Goal: Task Accomplishment & Management: Use online tool/utility

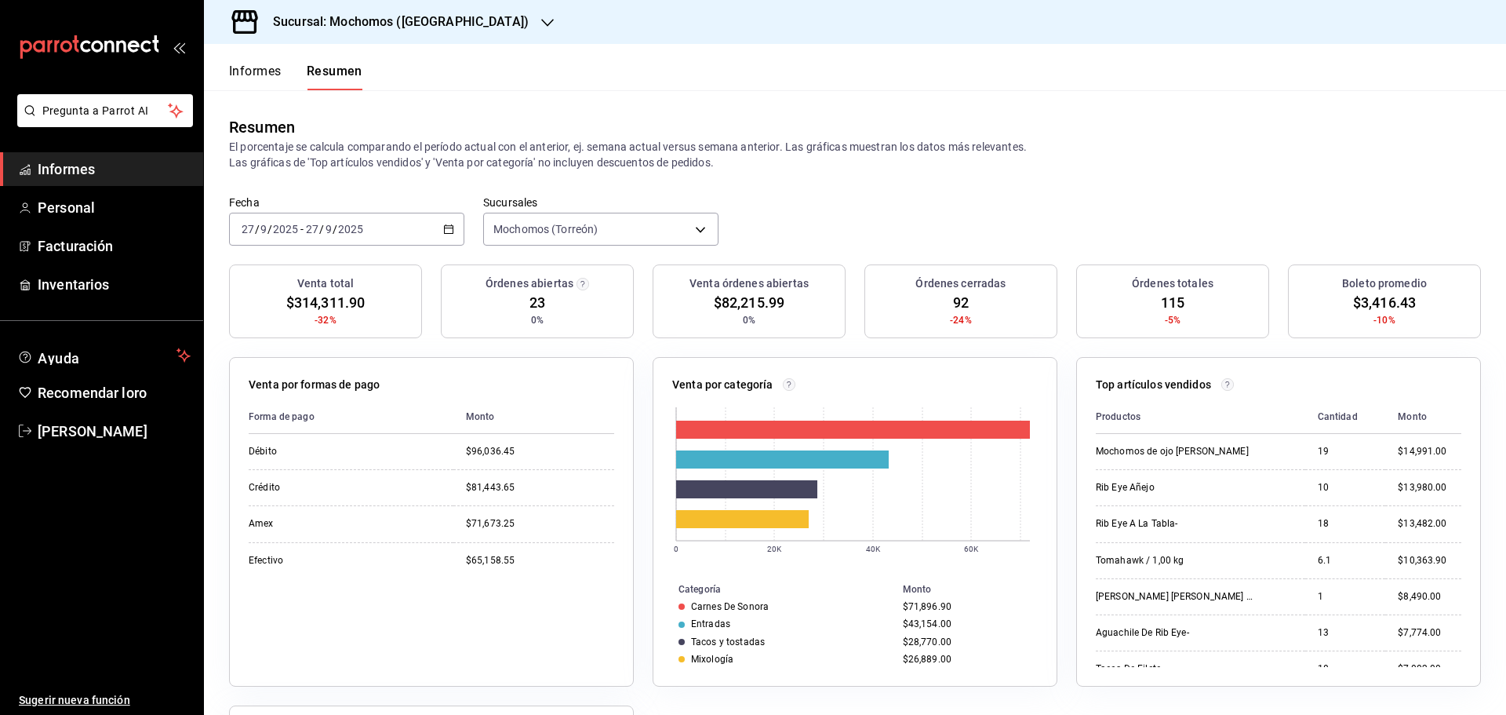
click at [269, 79] on button "Informes" at bounding box center [255, 76] width 53 height 27
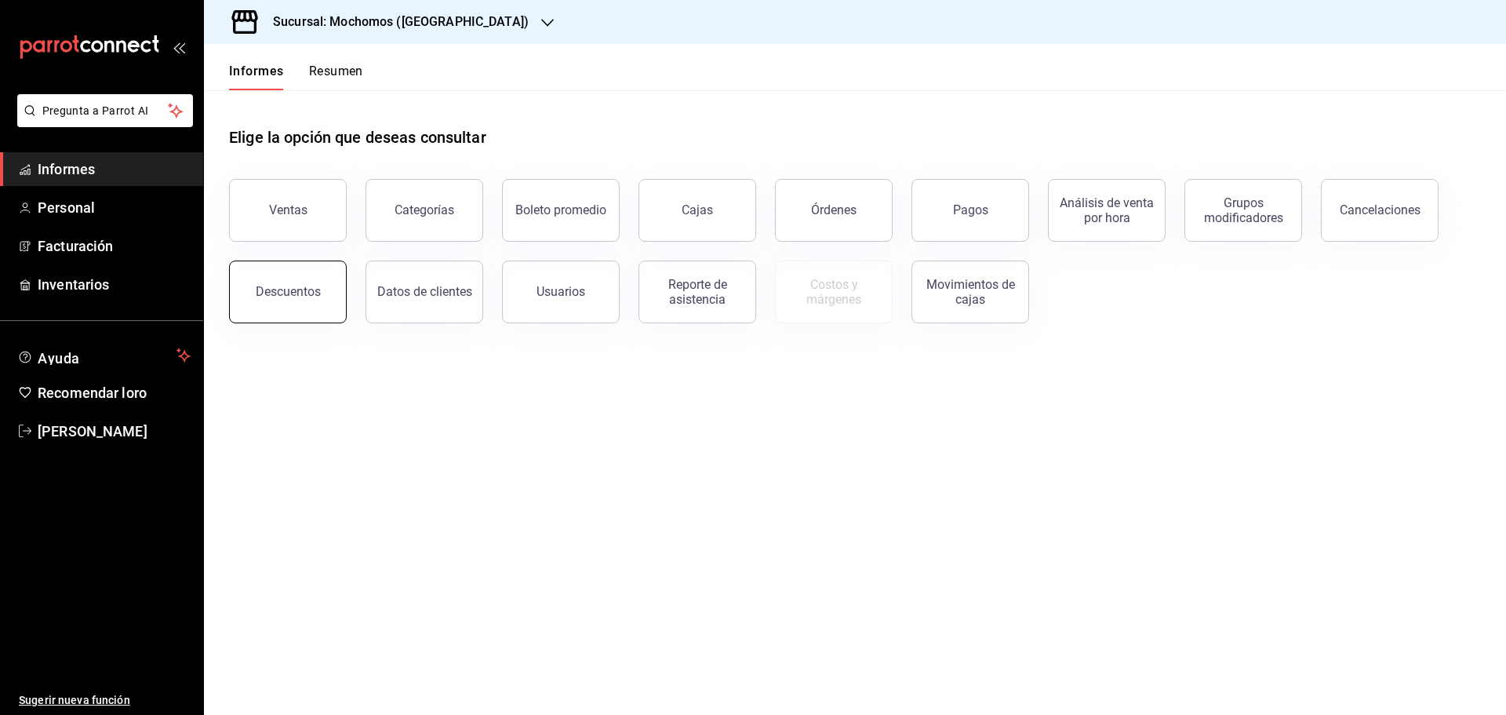
click at [319, 307] on button "Descuentos" at bounding box center [288, 291] width 118 height 63
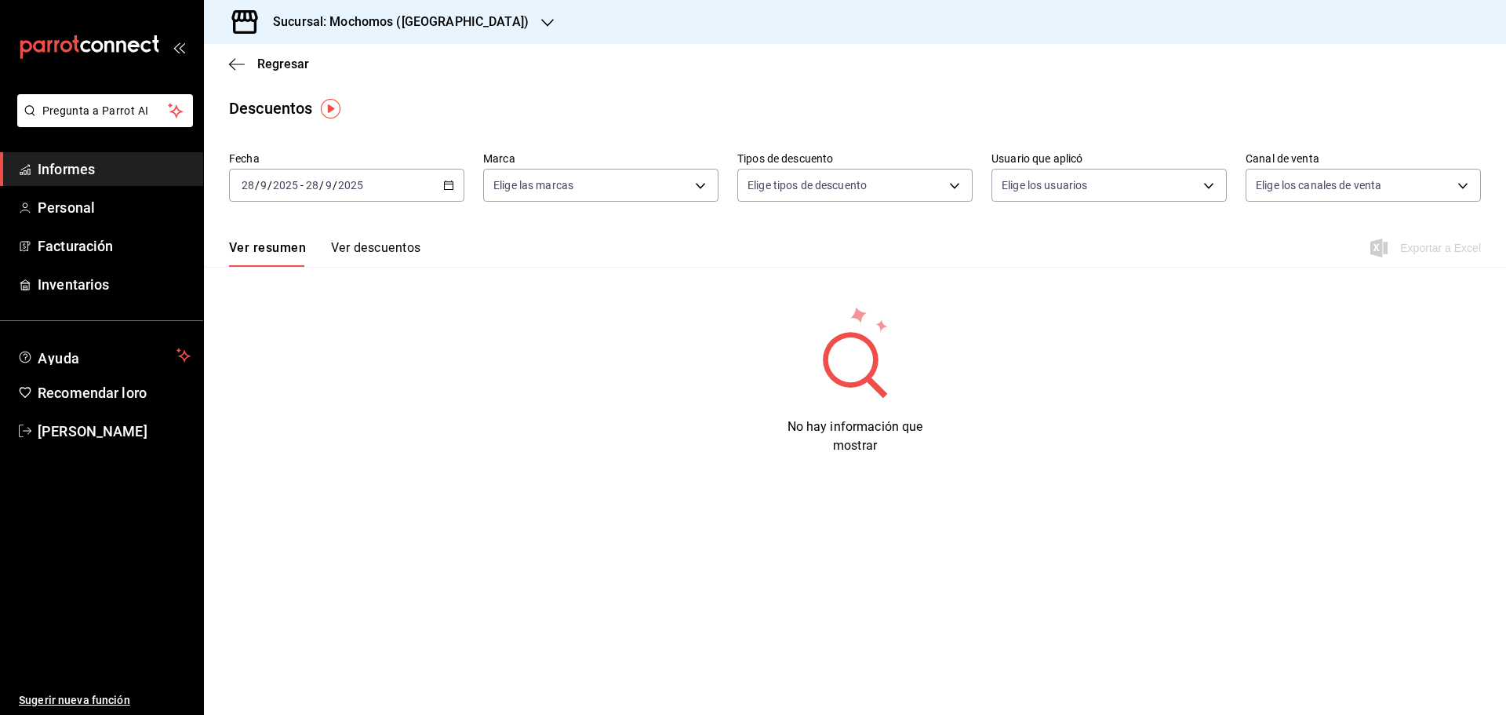
click at [445, 189] on \(Stroke\) "button" at bounding box center [448, 185] width 9 height 9
click at [274, 406] on font "Rango de fechas" at bounding box center [283, 408] width 83 height 13
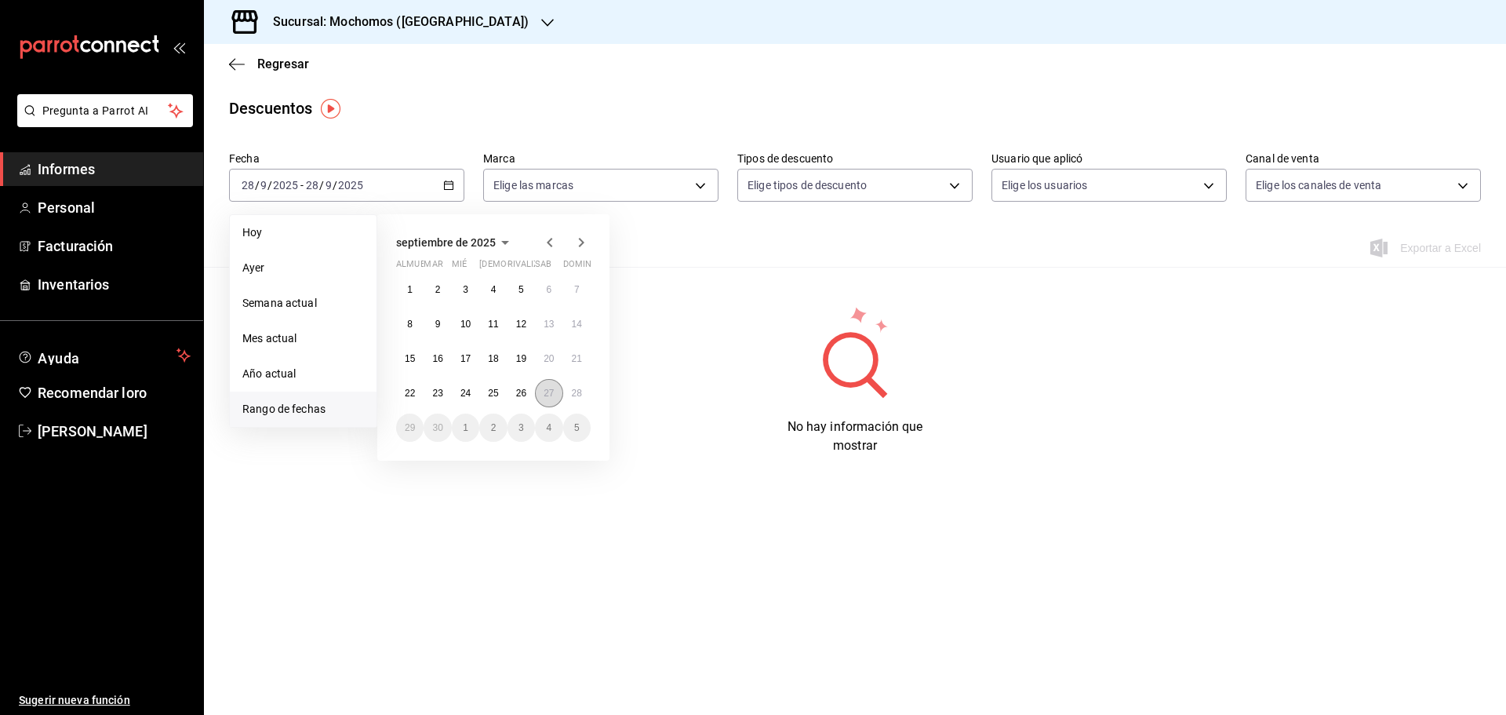
click at [553, 395] on font "27" at bounding box center [549, 393] width 10 height 11
click at [579, 391] on font "28" at bounding box center [577, 393] width 10 height 11
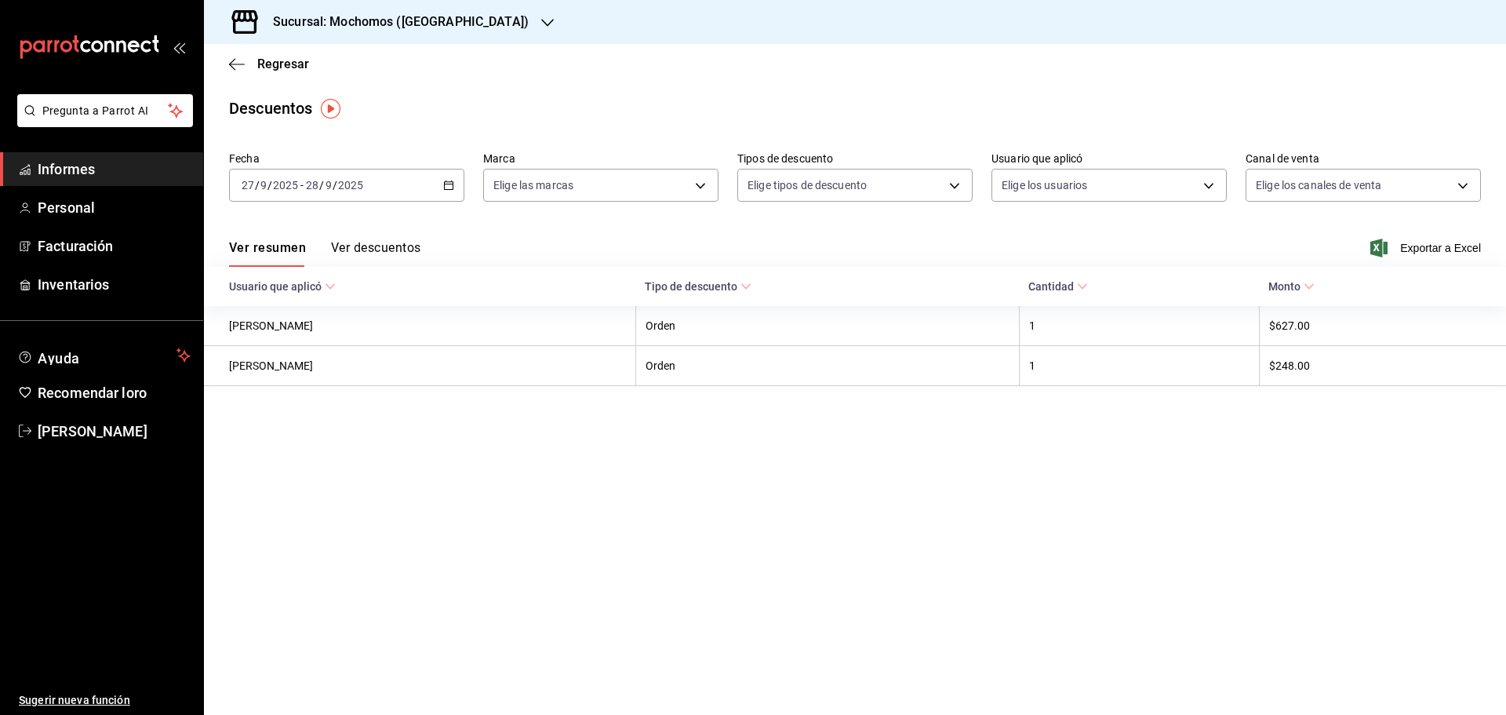
click at [371, 250] on font "Ver descuentos" at bounding box center [375, 247] width 89 height 15
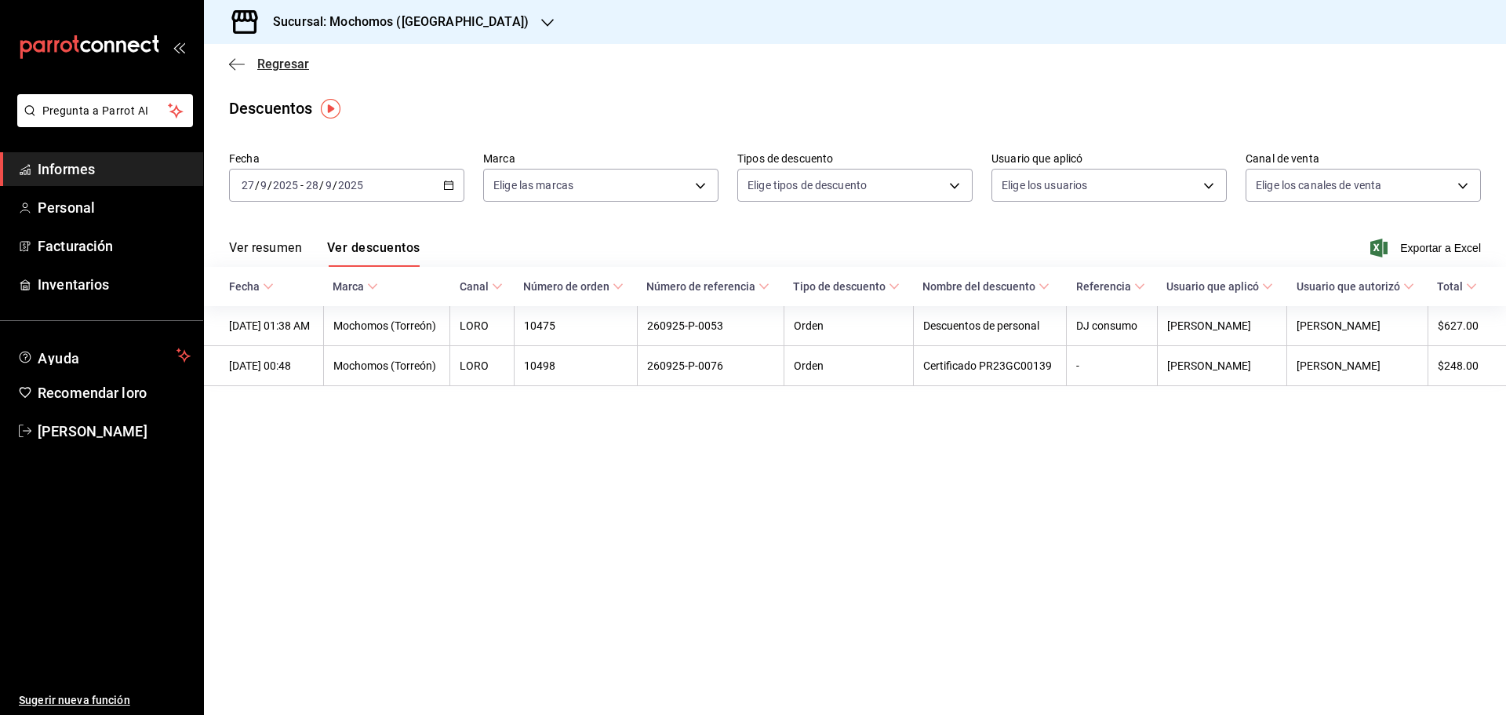
click at [278, 68] on font "Regresar" at bounding box center [283, 63] width 52 height 15
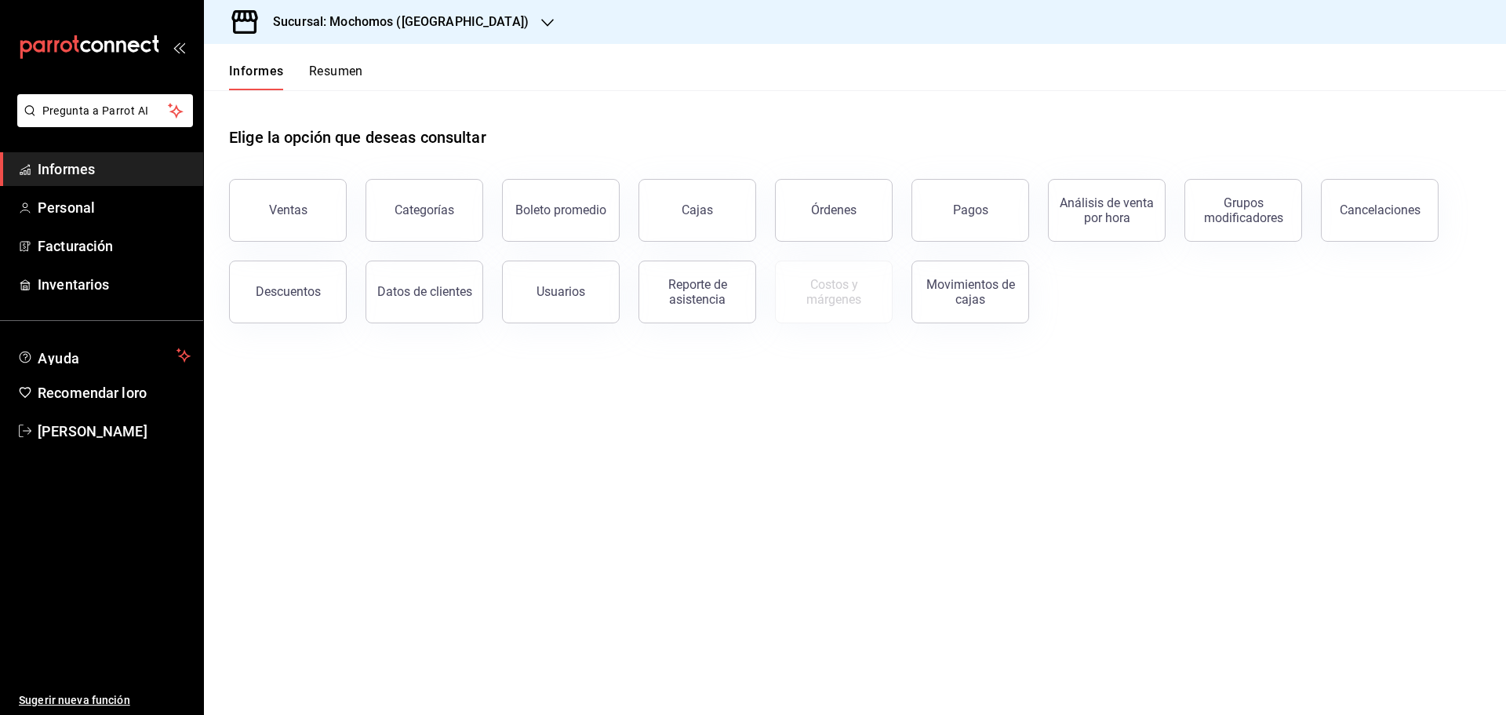
click at [350, 71] on font "Resumen" at bounding box center [336, 71] width 54 height 15
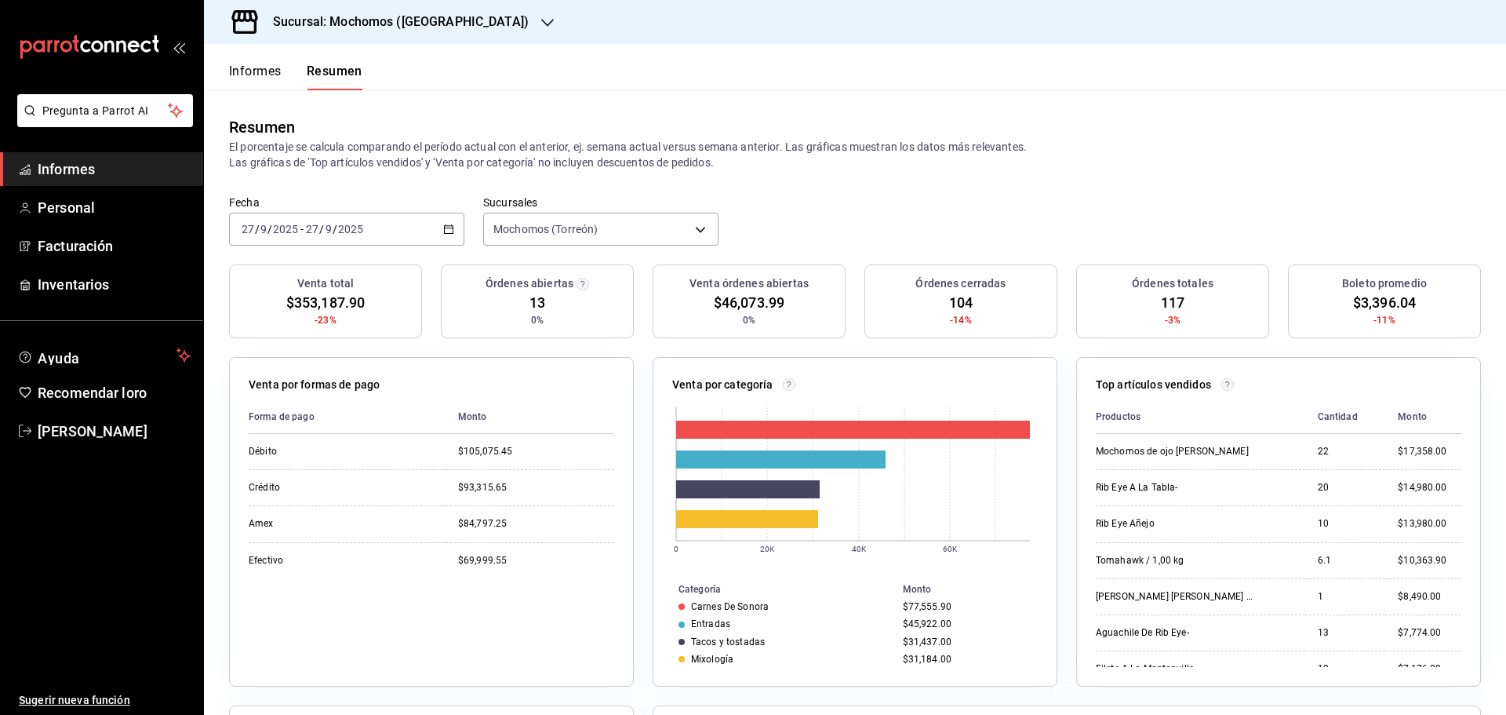
click at [260, 68] on font "Informes" at bounding box center [255, 71] width 53 height 15
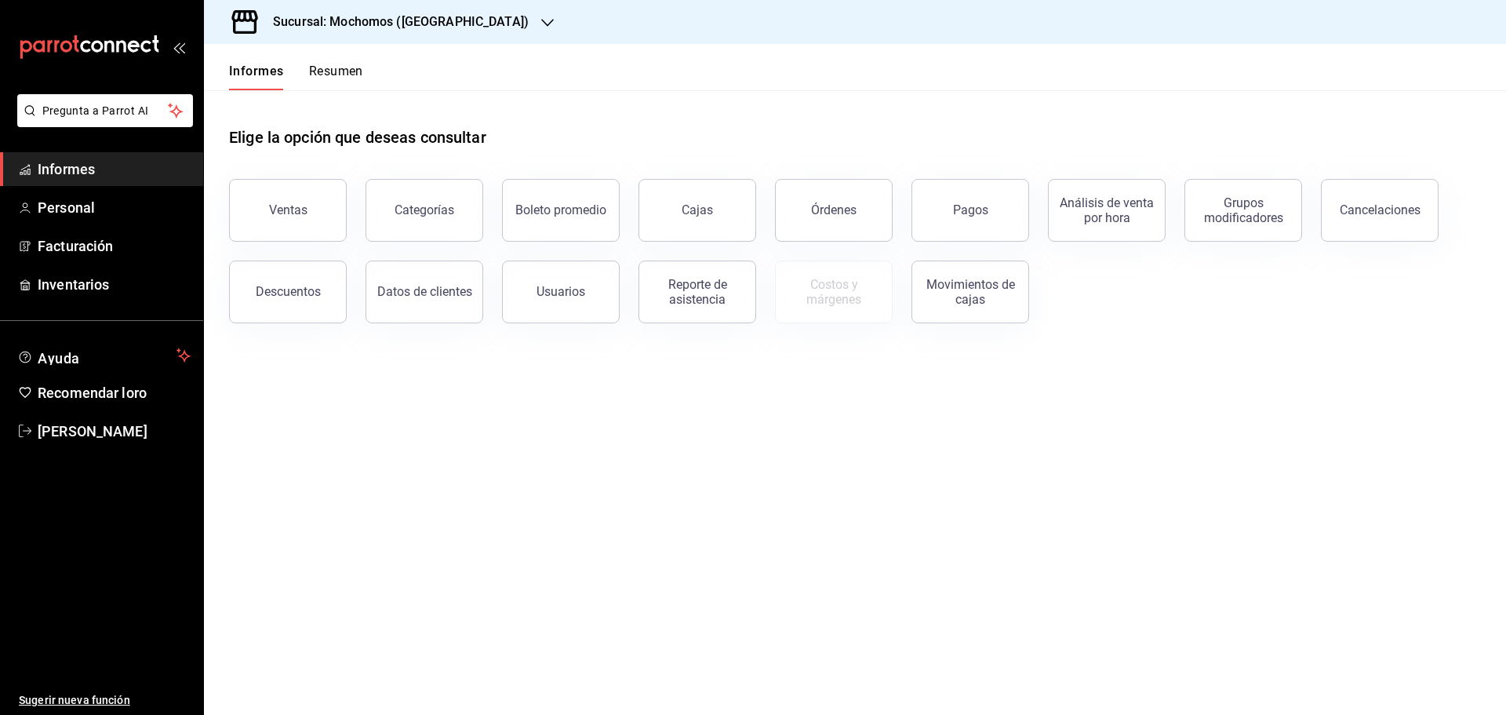
click at [341, 69] on font "Resumen" at bounding box center [336, 71] width 54 height 15
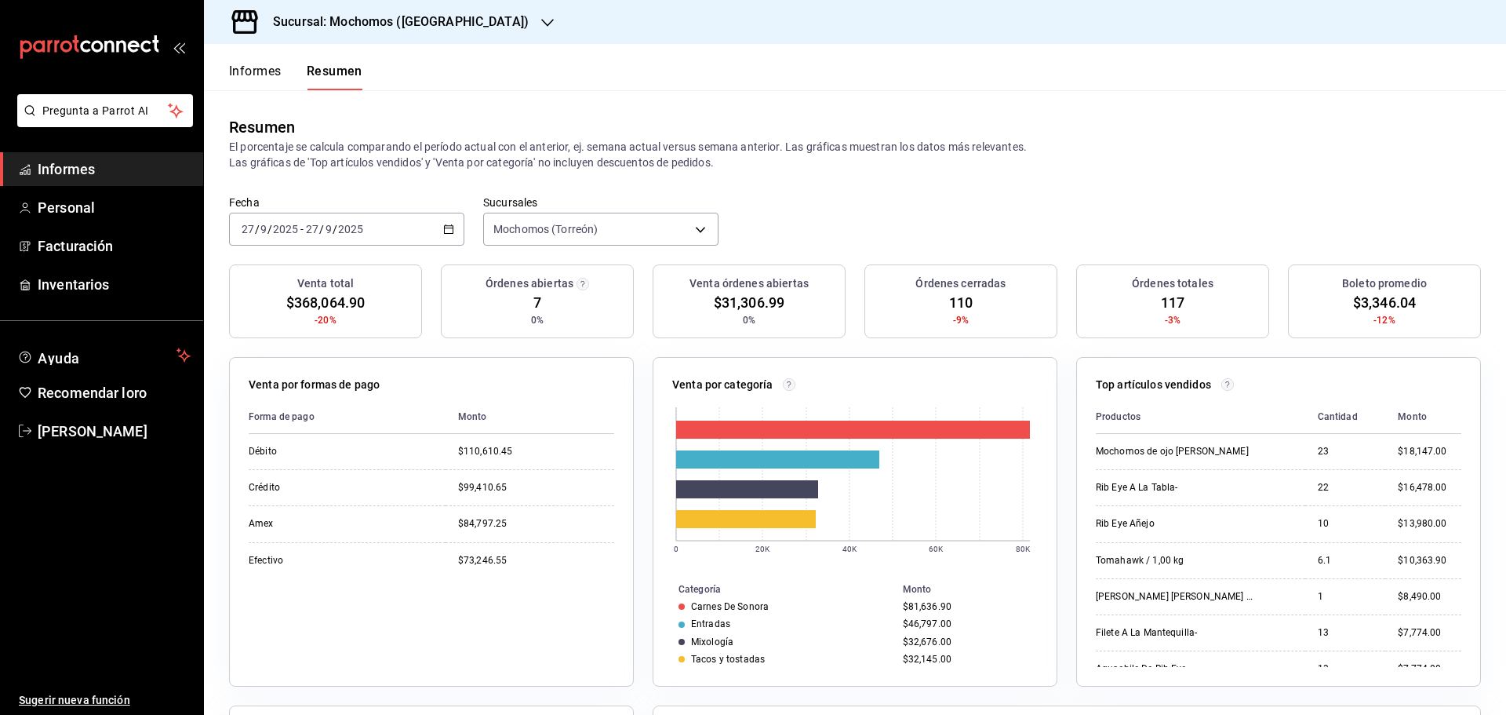
click at [278, 69] on font "Informes" at bounding box center [255, 71] width 53 height 15
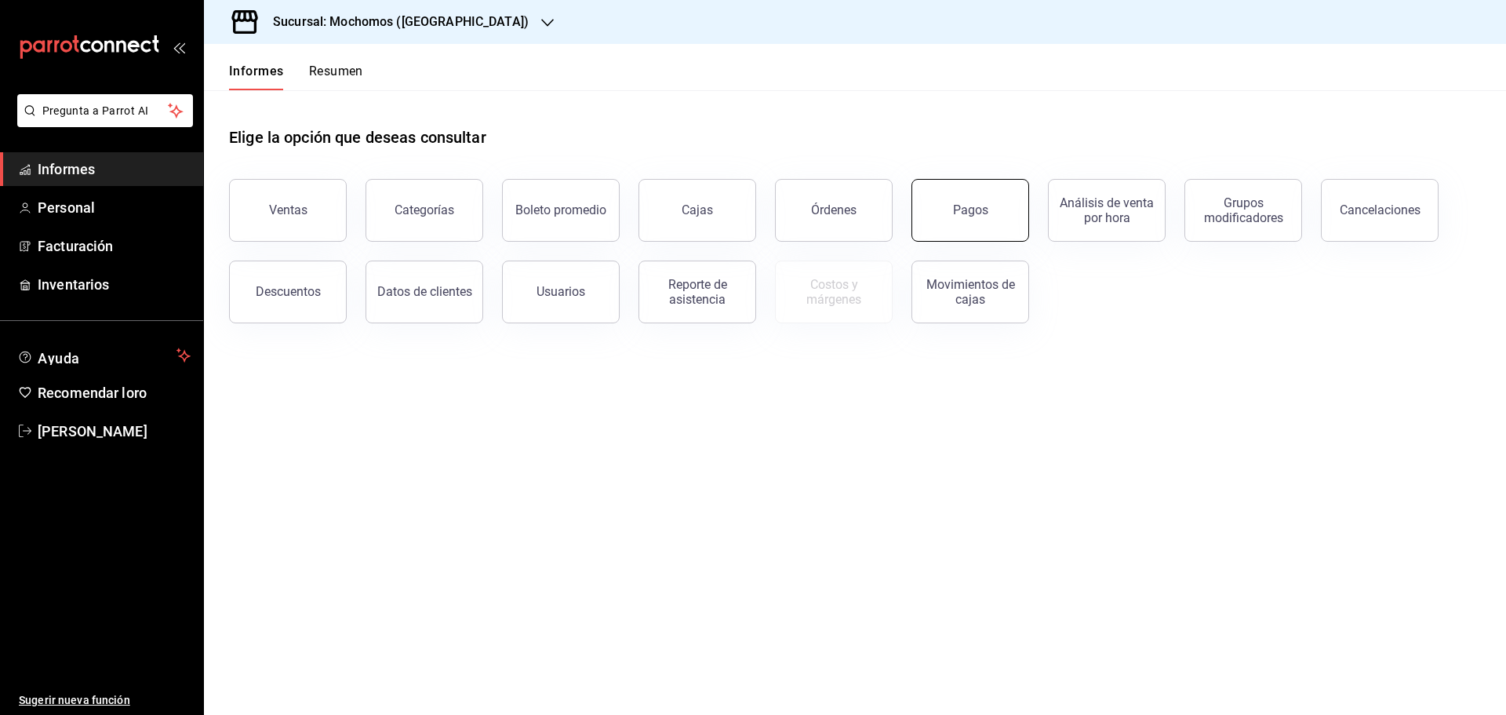
click at [999, 227] on button "Pagos" at bounding box center [971, 210] width 118 height 63
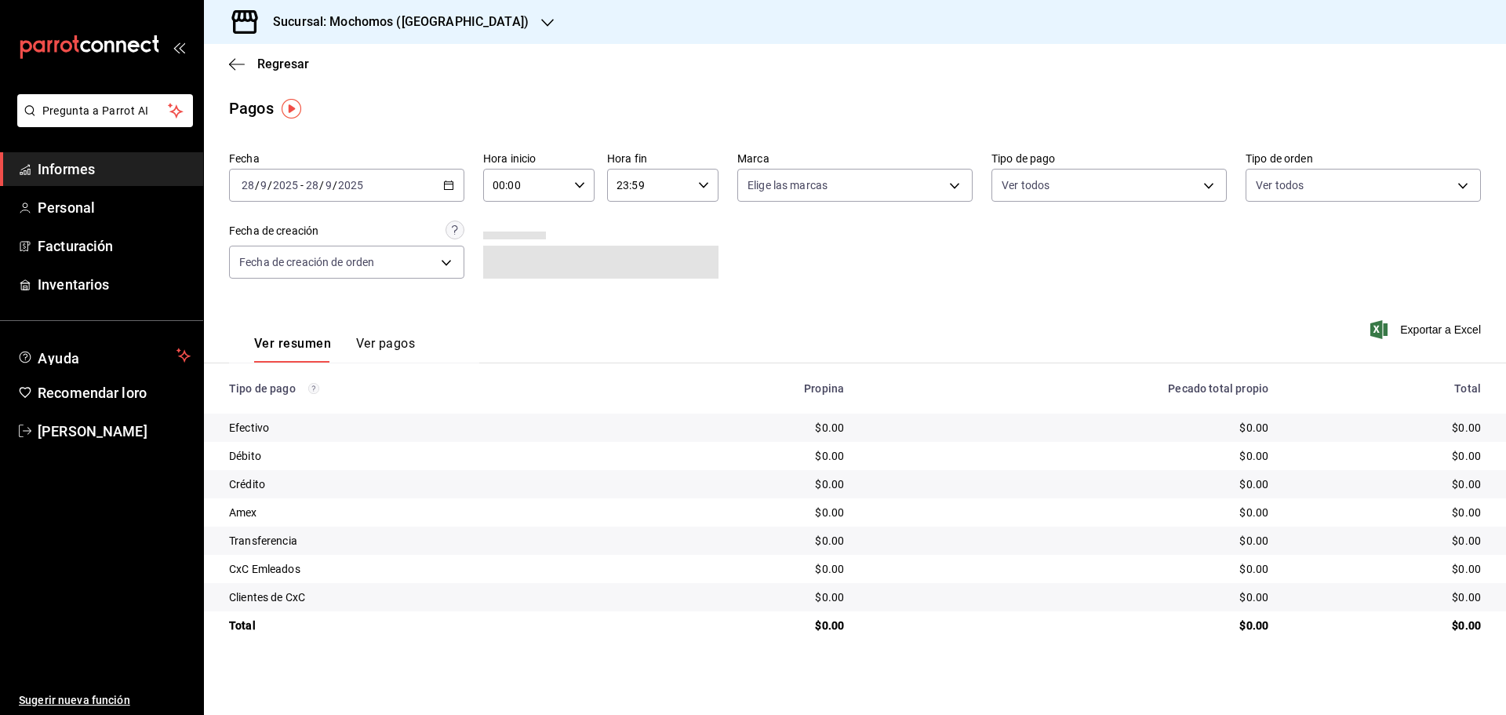
click at [452, 178] on div "[DATE] [DATE] - [DATE] [DATE]" at bounding box center [346, 185] width 235 height 33
click at [312, 404] on font "Rango de fechas" at bounding box center [283, 408] width 83 height 13
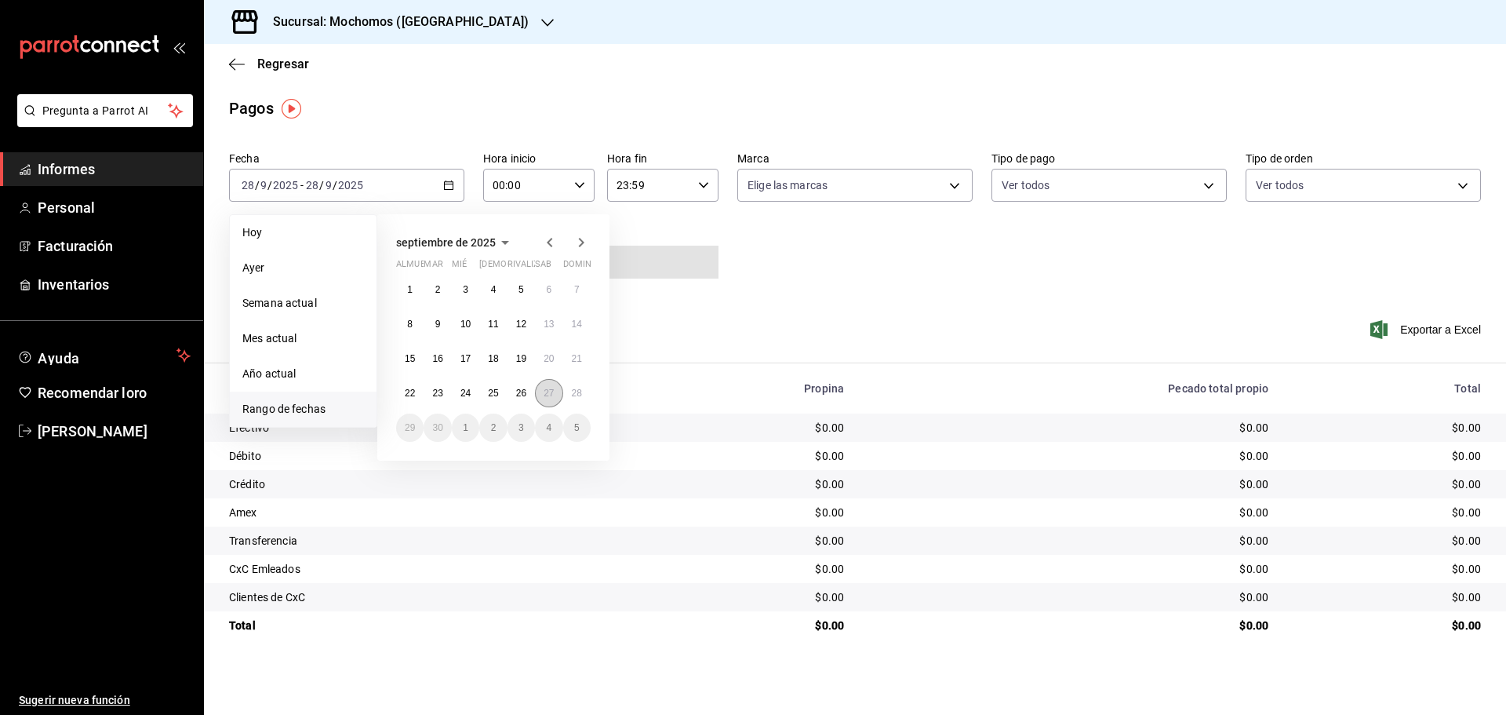
click at [546, 392] on font "27" at bounding box center [549, 393] width 10 height 11
click at [577, 392] on font "28" at bounding box center [577, 393] width 10 height 11
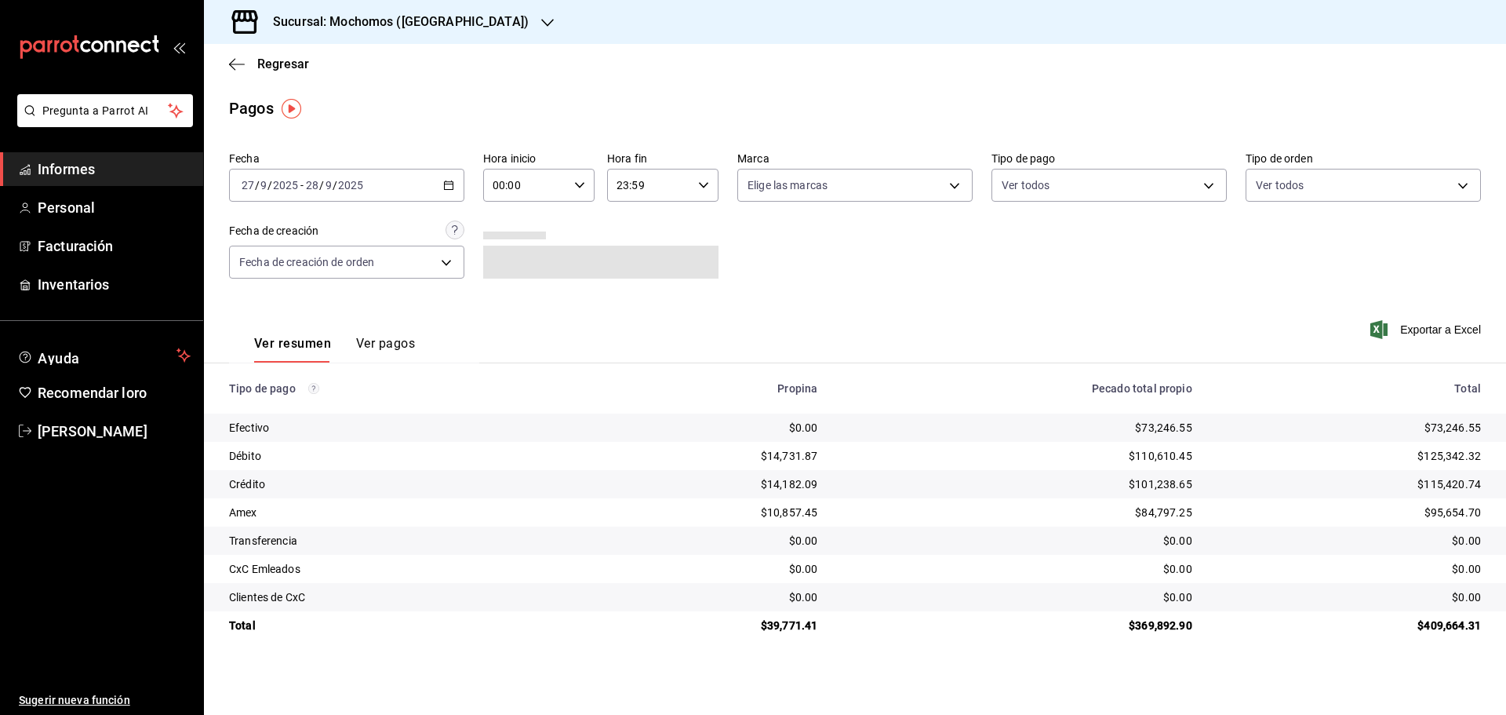
click at [584, 184] on icon "button" at bounding box center [579, 185] width 11 height 11
click at [529, 295] on button "06" at bounding box center [510, 293] width 49 height 31
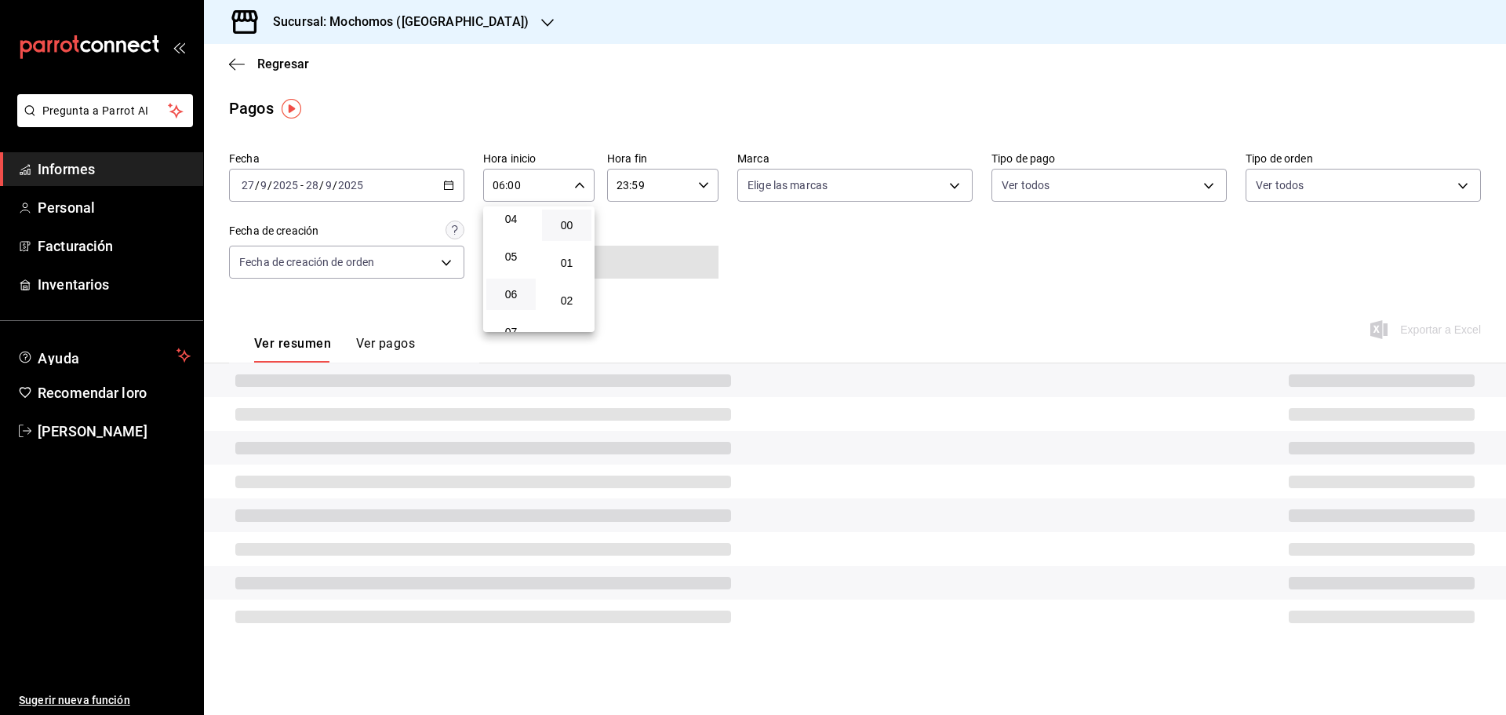
click at [529, 295] on button "06" at bounding box center [510, 293] width 49 height 31
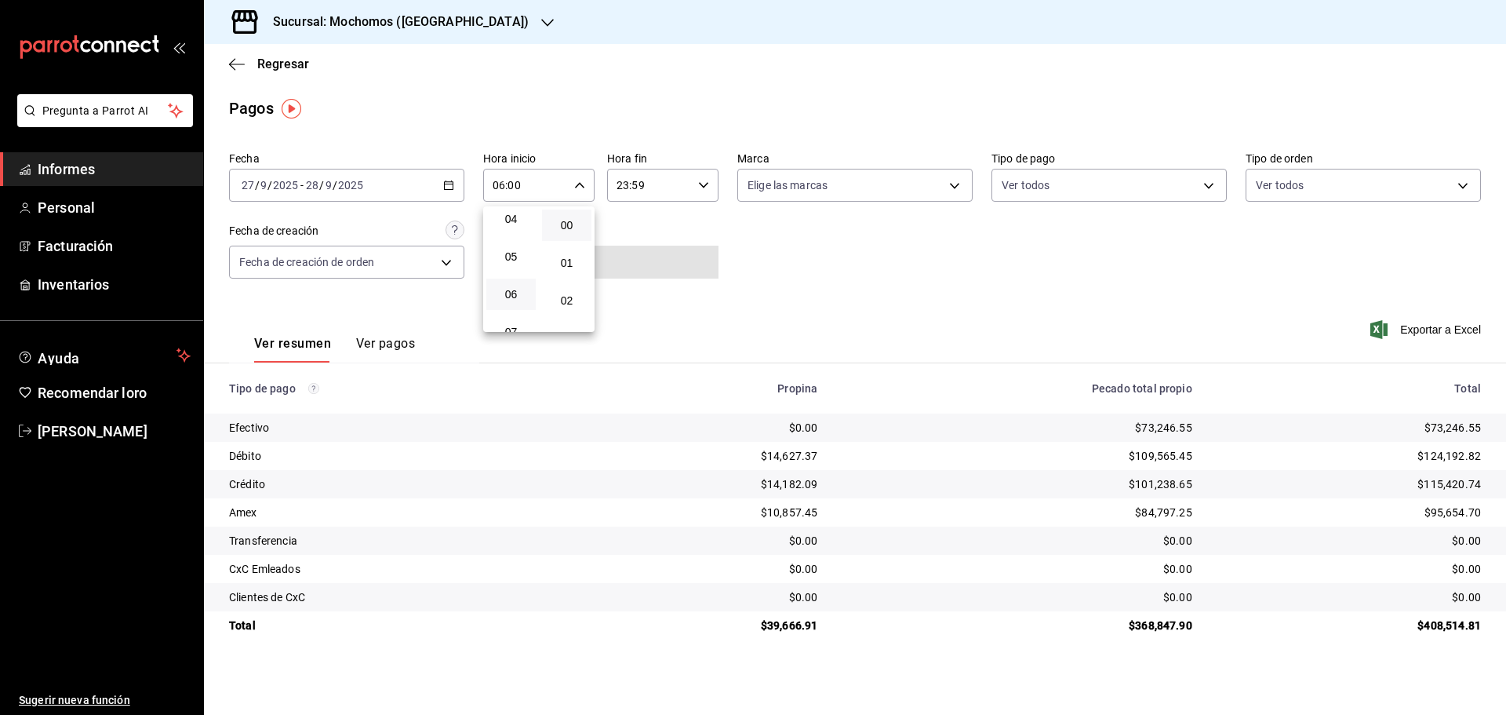
click at [1417, 335] on div at bounding box center [753, 357] width 1506 height 715
click at [1418, 332] on font "Exportar a Excel" at bounding box center [1440, 329] width 81 height 13
click at [582, 187] on icon "button" at bounding box center [579, 185] width 11 height 11
click at [516, 275] on button "07" at bounding box center [510, 262] width 49 height 31
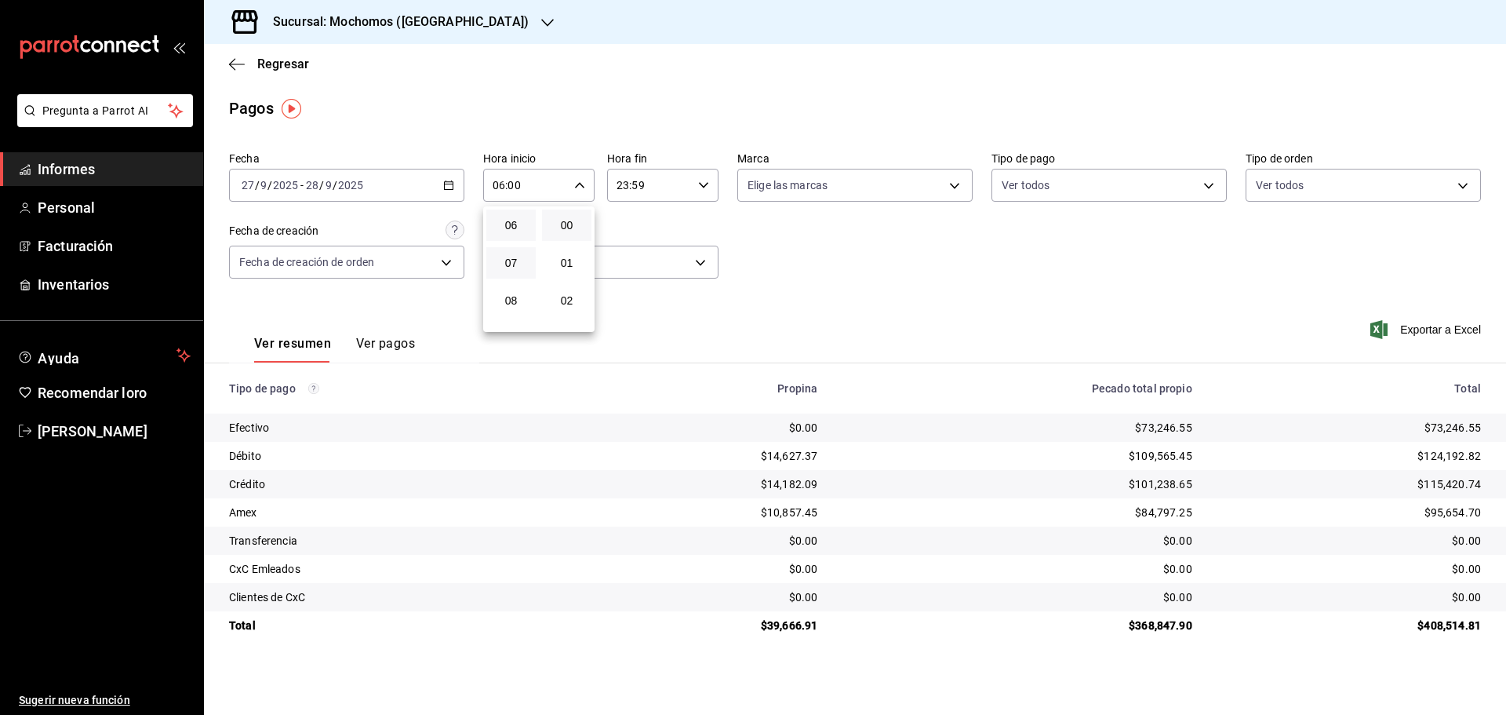
type input "07:00"
click at [868, 247] on div at bounding box center [753, 357] width 1506 height 715
click at [1415, 334] on font "Exportar a Excel" at bounding box center [1440, 329] width 81 height 13
click at [271, 63] on font "Regresar" at bounding box center [283, 63] width 52 height 15
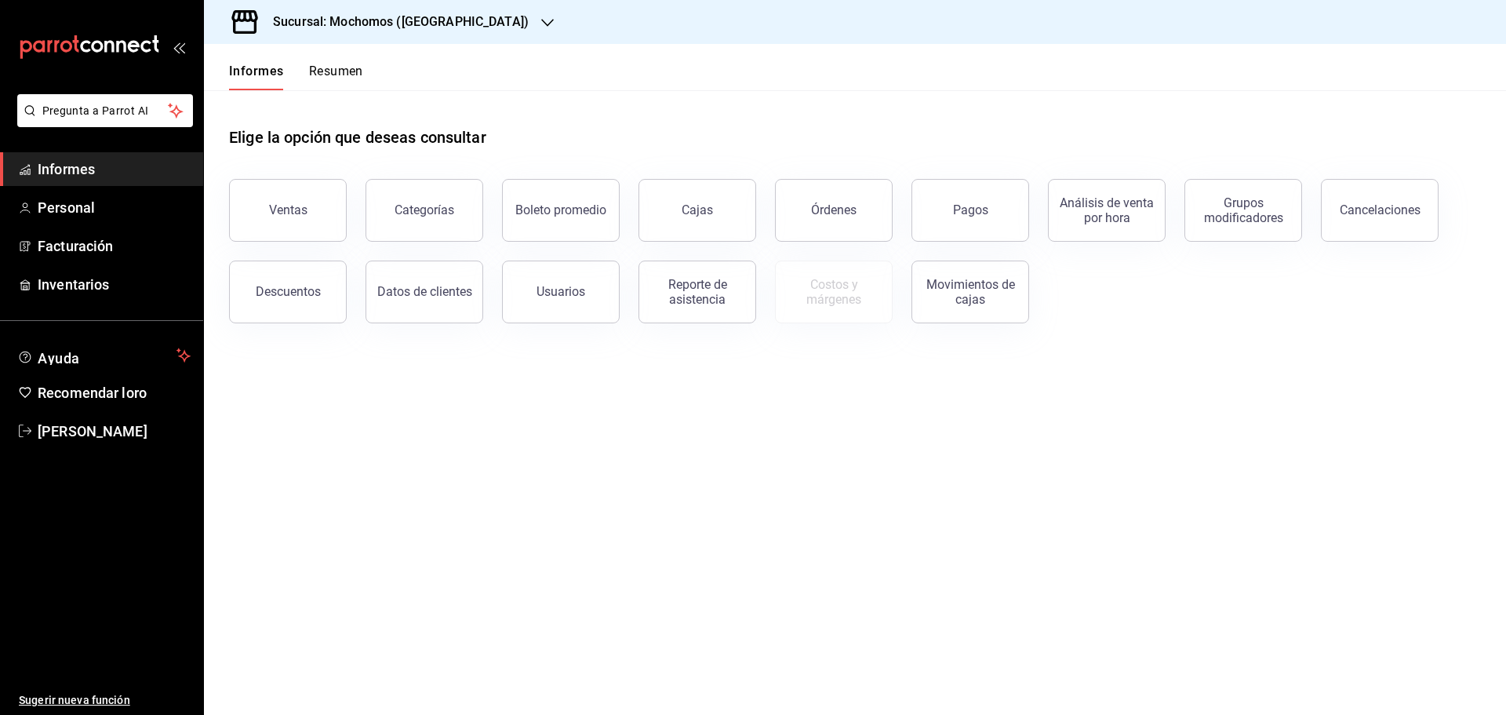
click at [315, 69] on font "Resumen" at bounding box center [336, 71] width 54 height 15
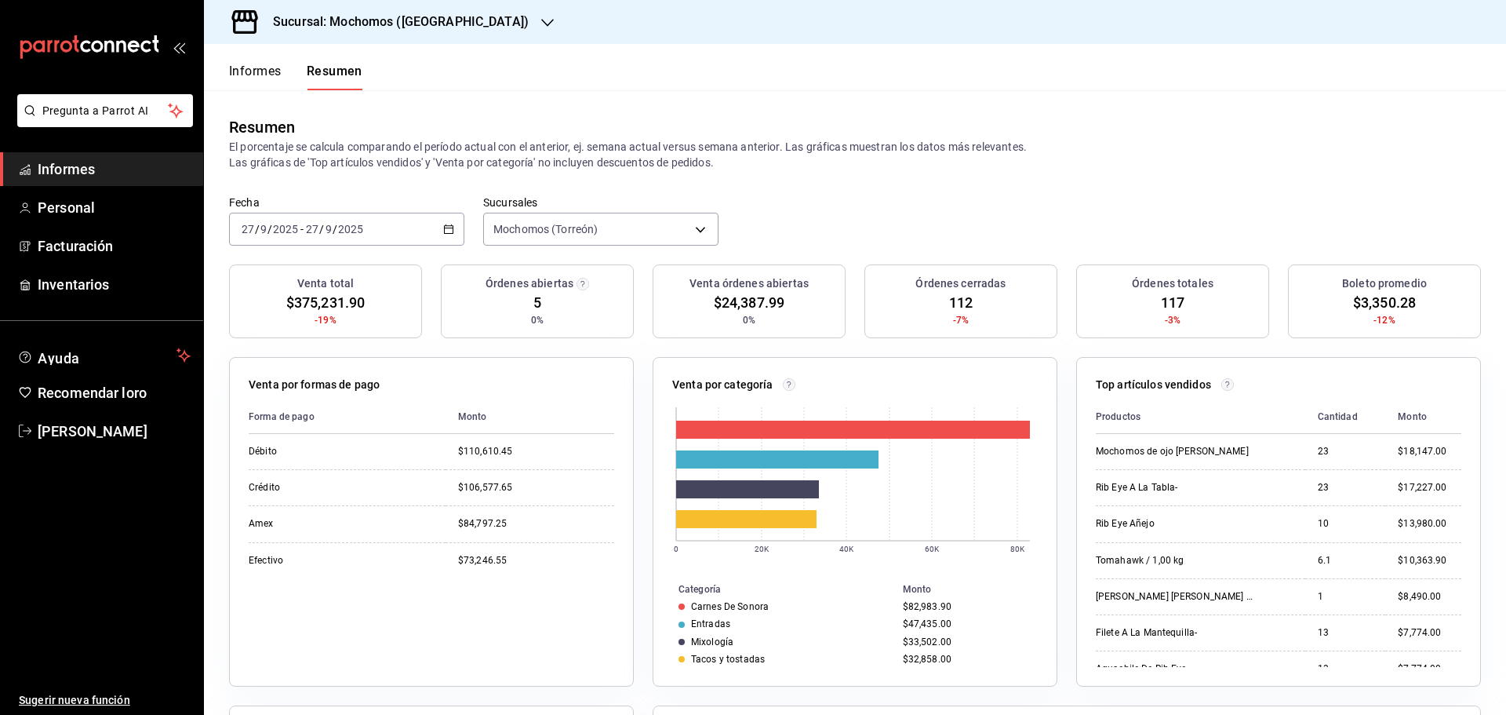
click at [249, 73] on font "Informes" at bounding box center [255, 71] width 53 height 15
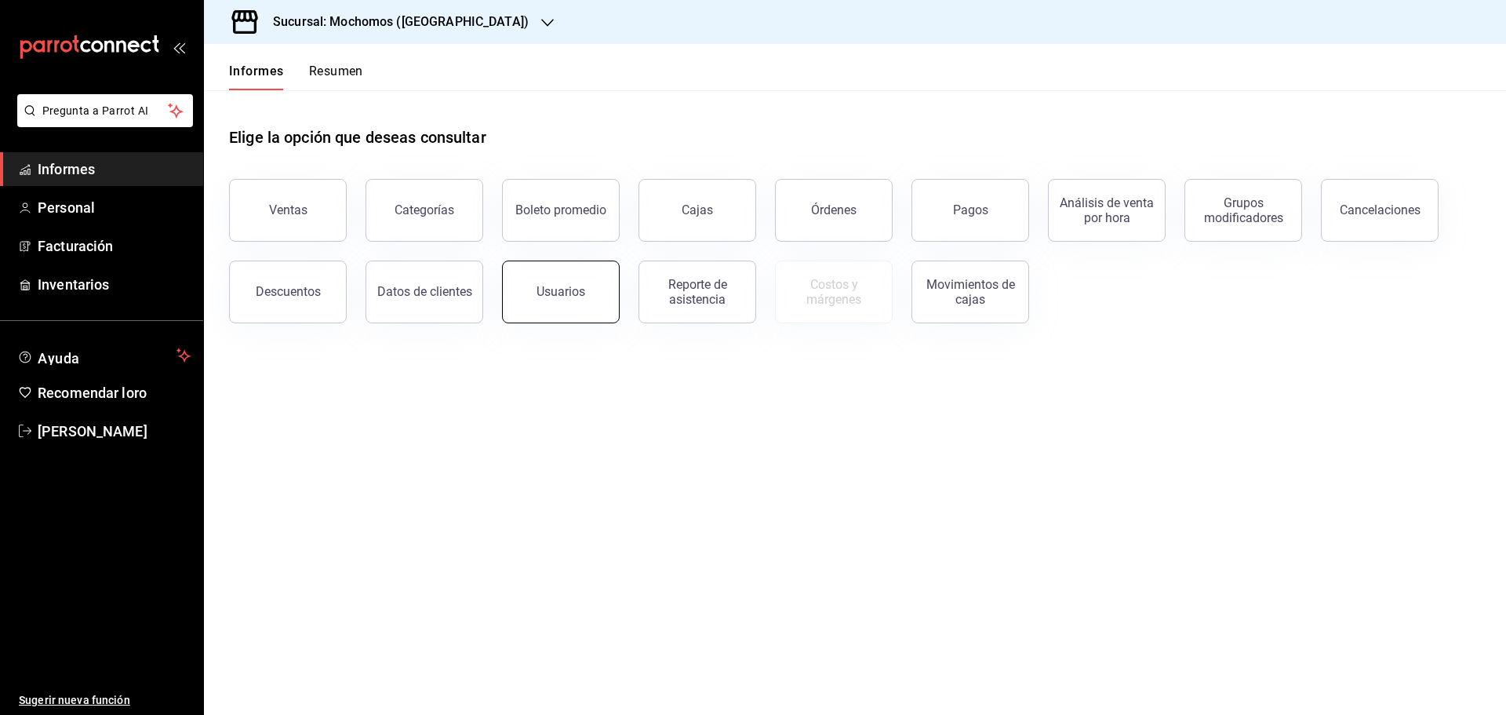
click at [591, 301] on button "Usuarios" at bounding box center [561, 291] width 118 height 63
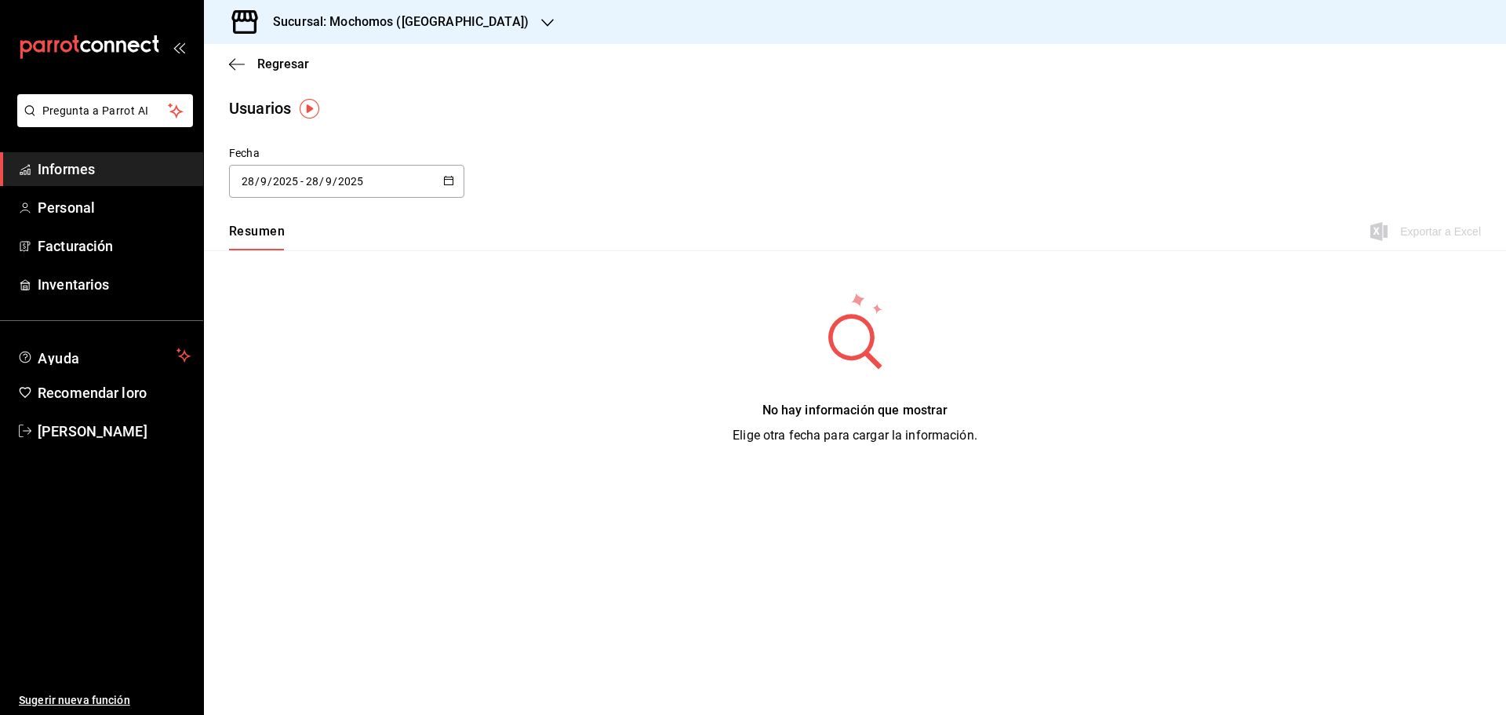
click at [446, 178] on icon "button" at bounding box center [448, 180] width 11 height 11
click at [304, 405] on font "Rango de fechas" at bounding box center [283, 407] width 83 height 13
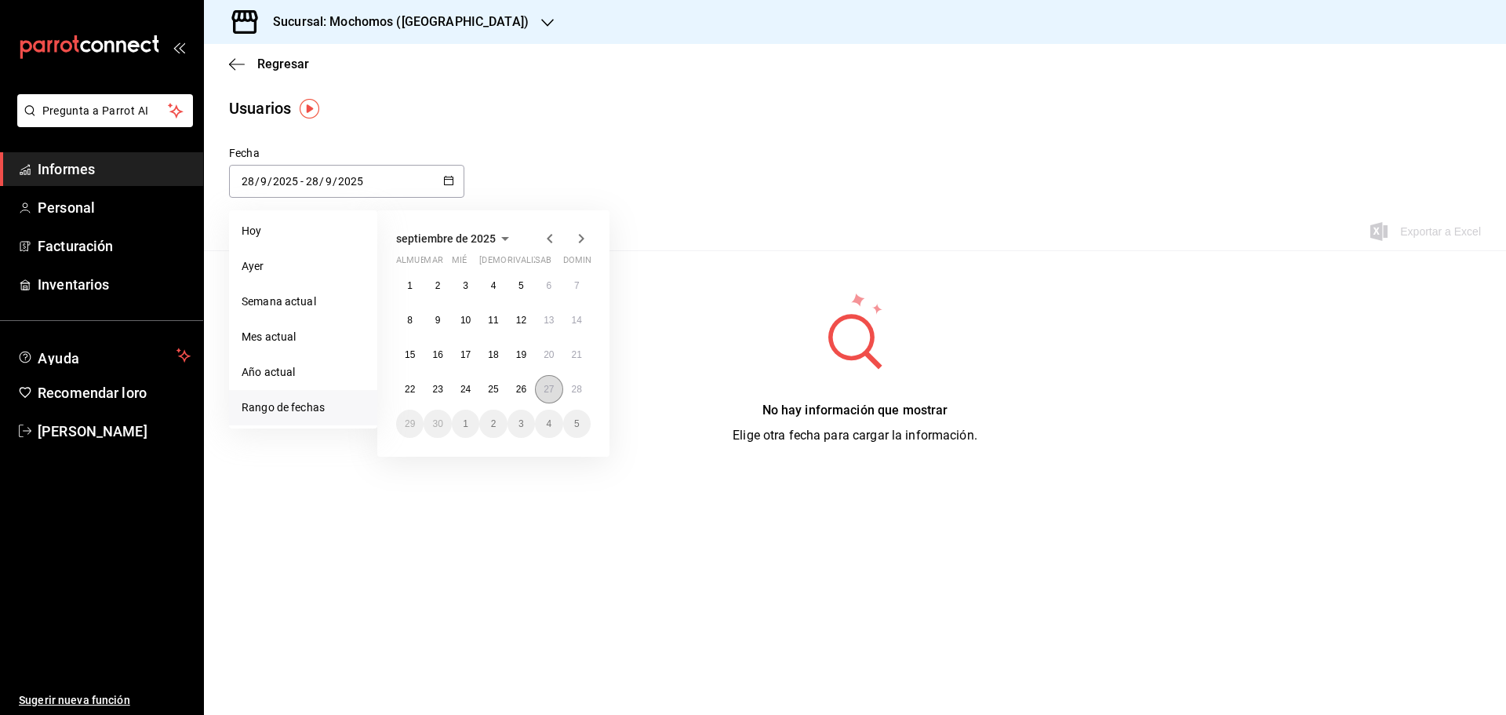
click at [541, 394] on button "27" at bounding box center [548, 389] width 27 height 28
click at [584, 389] on button "28" at bounding box center [576, 389] width 27 height 28
type input "[DATE]"
type input "27"
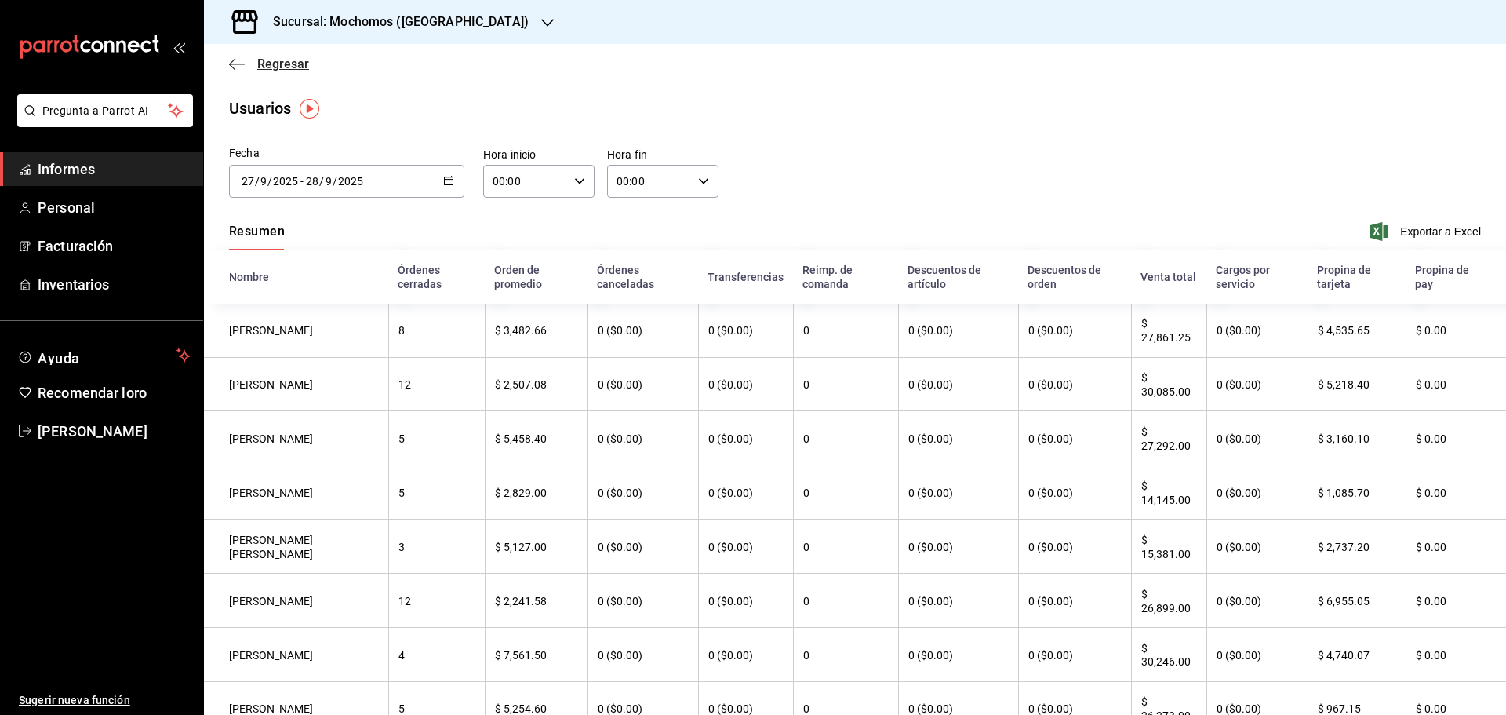
click at [259, 67] on font "Regresar" at bounding box center [283, 63] width 52 height 15
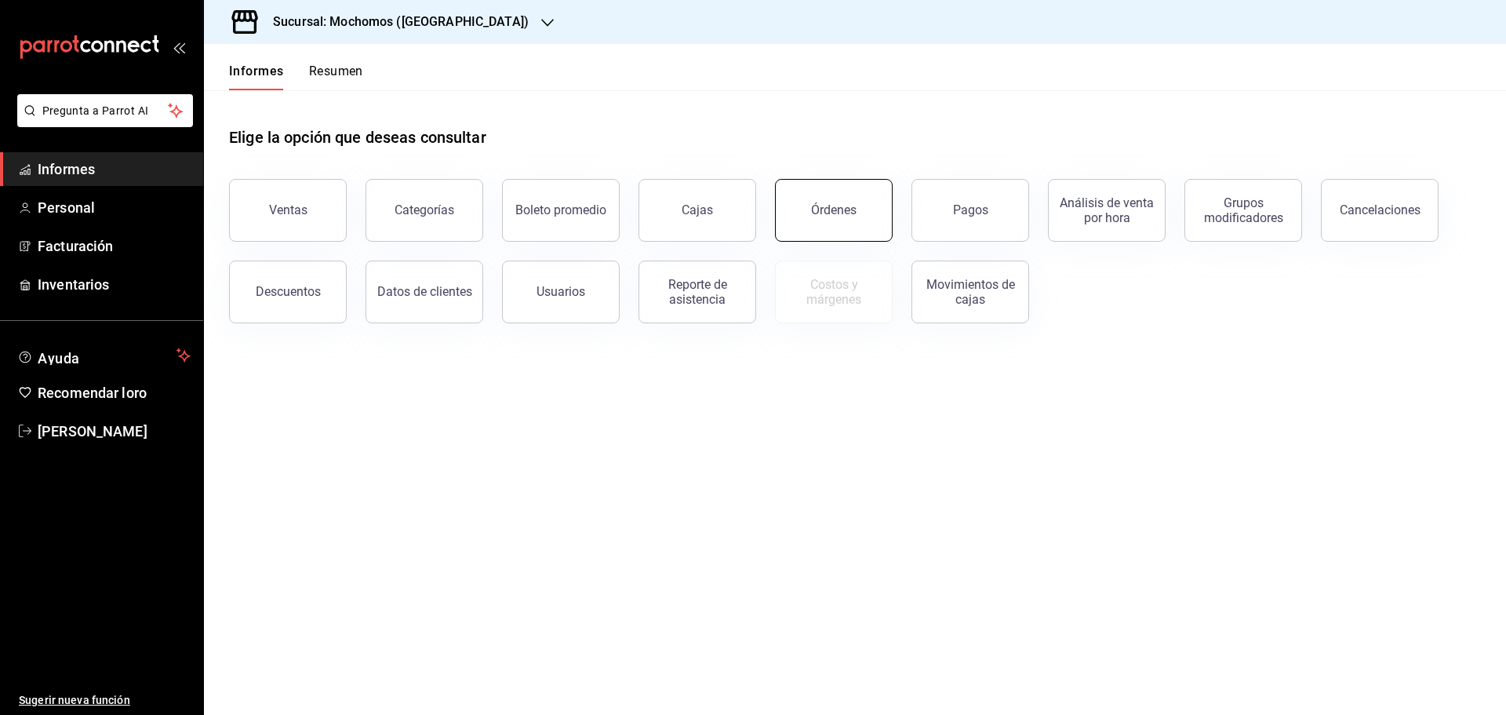
click at [842, 220] on button "Órdenes" at bounding box center [834, 210] width 118 height 63
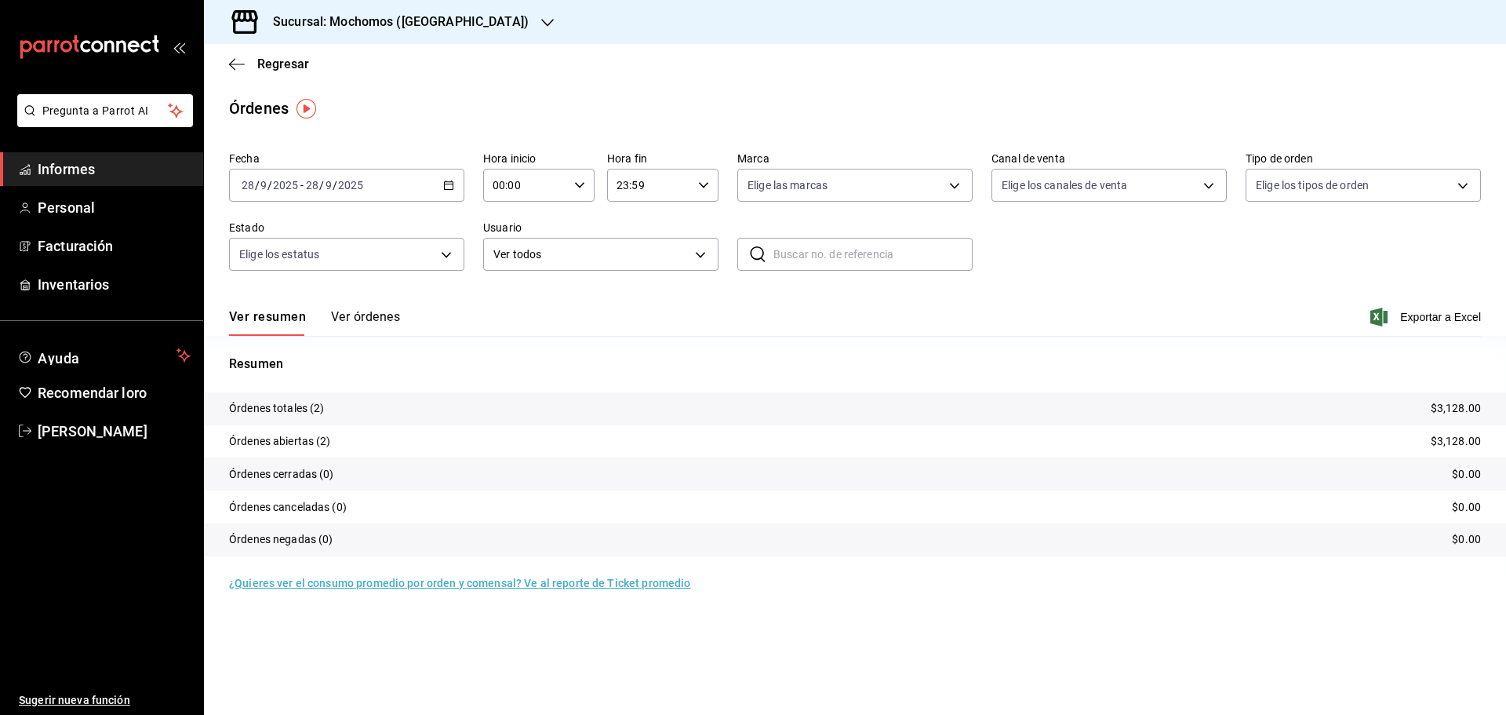
click at [340, 316] on font "Ver órdenes" at bounding box center [365, 316] width 69 height 15
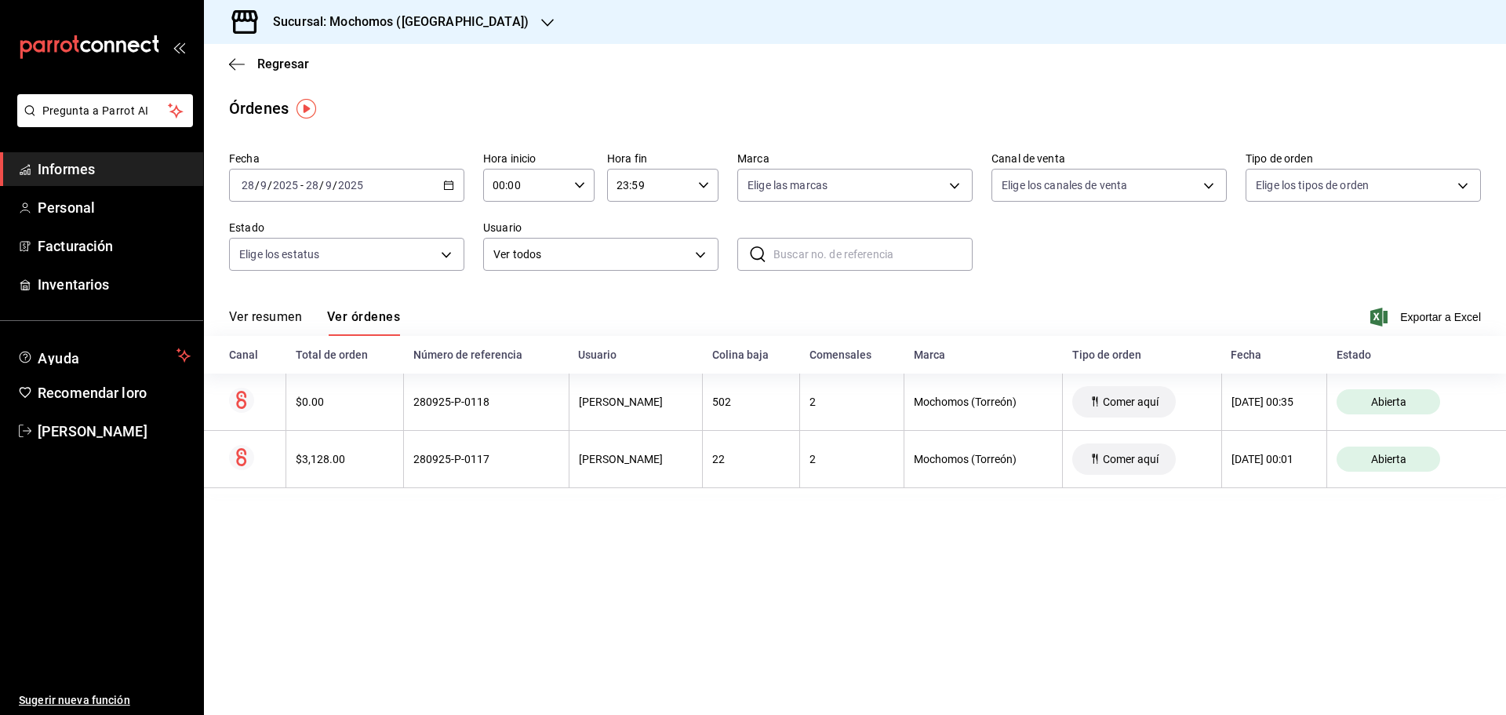
click at [455, 186] on div "[DATE] [DATE] - [DATE] [DATE]" at bounding box center [346, 185] width 235 height 33
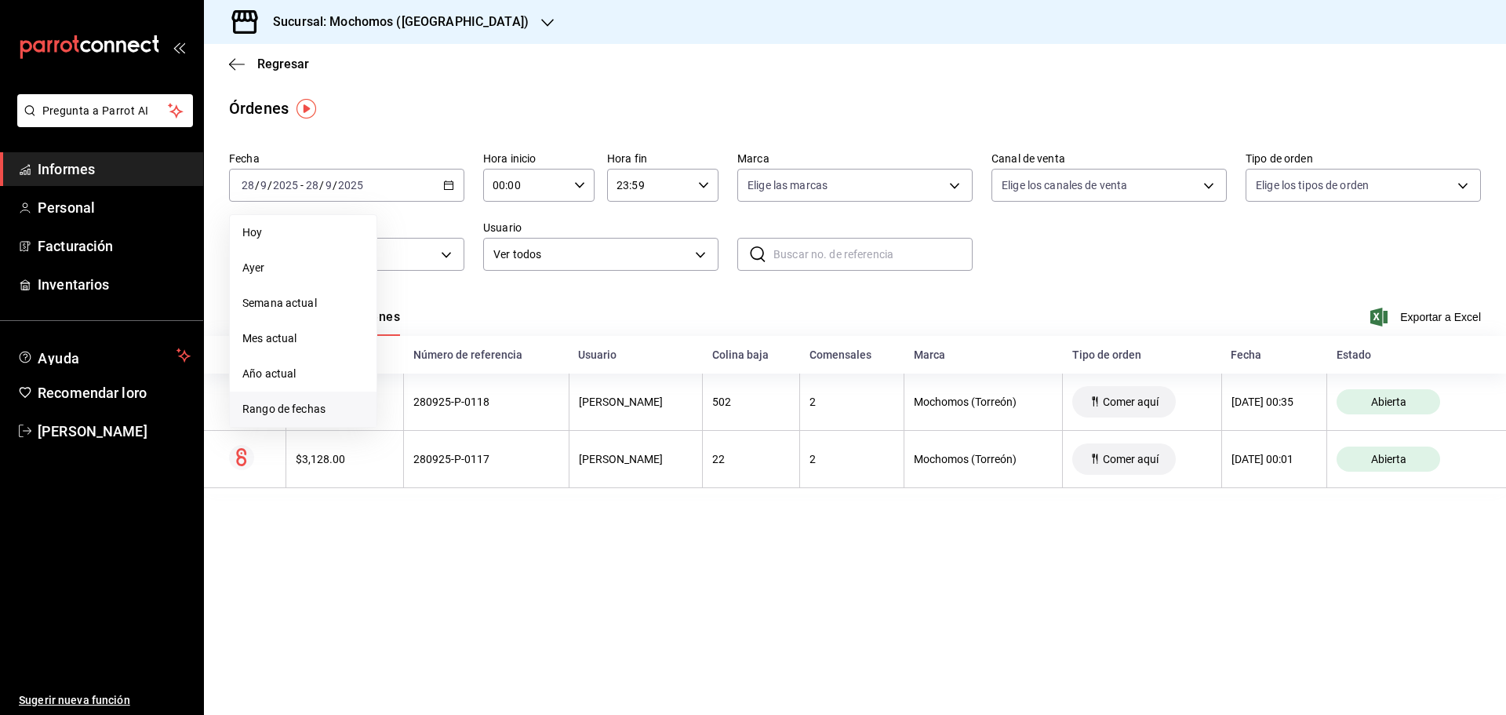
click at [281, 410] on font "Rango de fechas" at bounding box center [283, 408] width 83 height 13
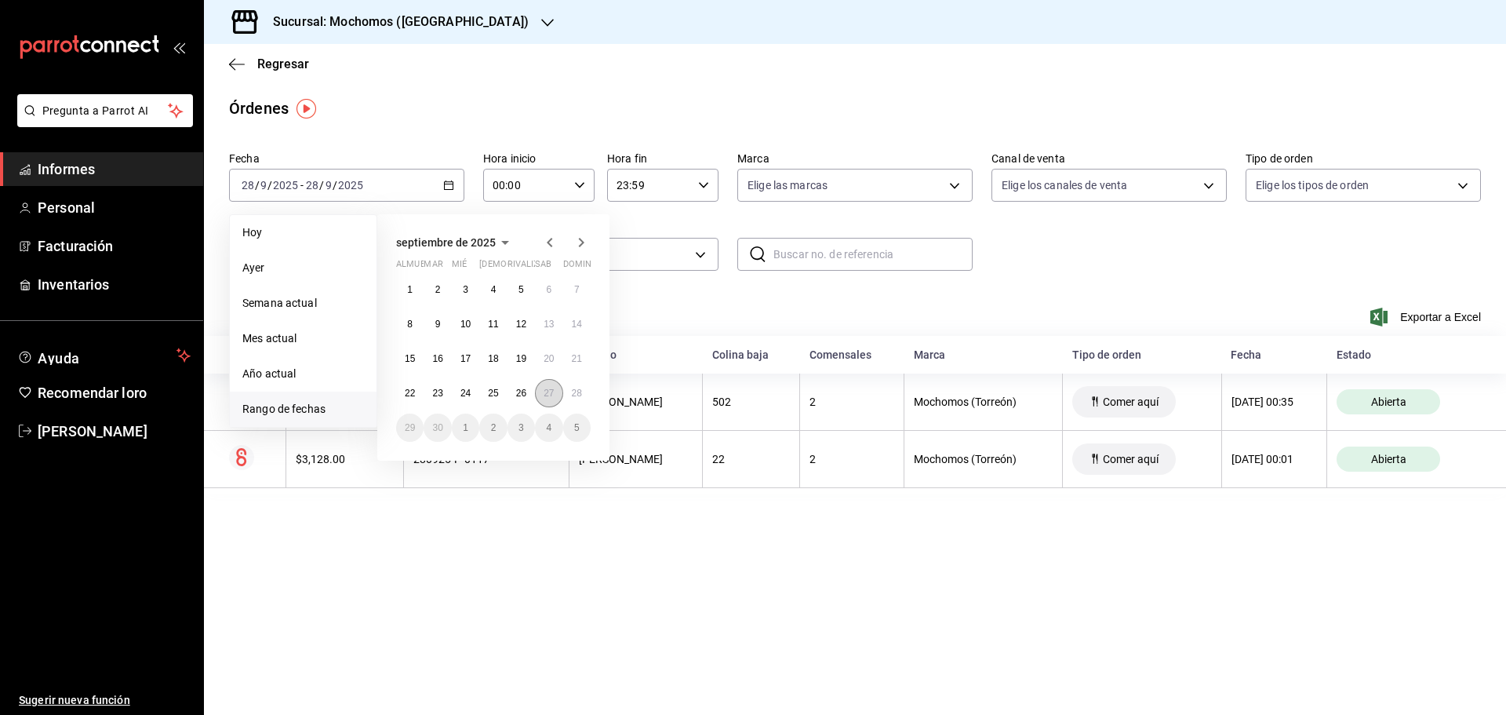
click at [547, 393] on font "27" at bounding box center [549, 393] width 10 height 11
click at [572, 393] on font "28" at bounding box center [577, 393] width 10 height 11
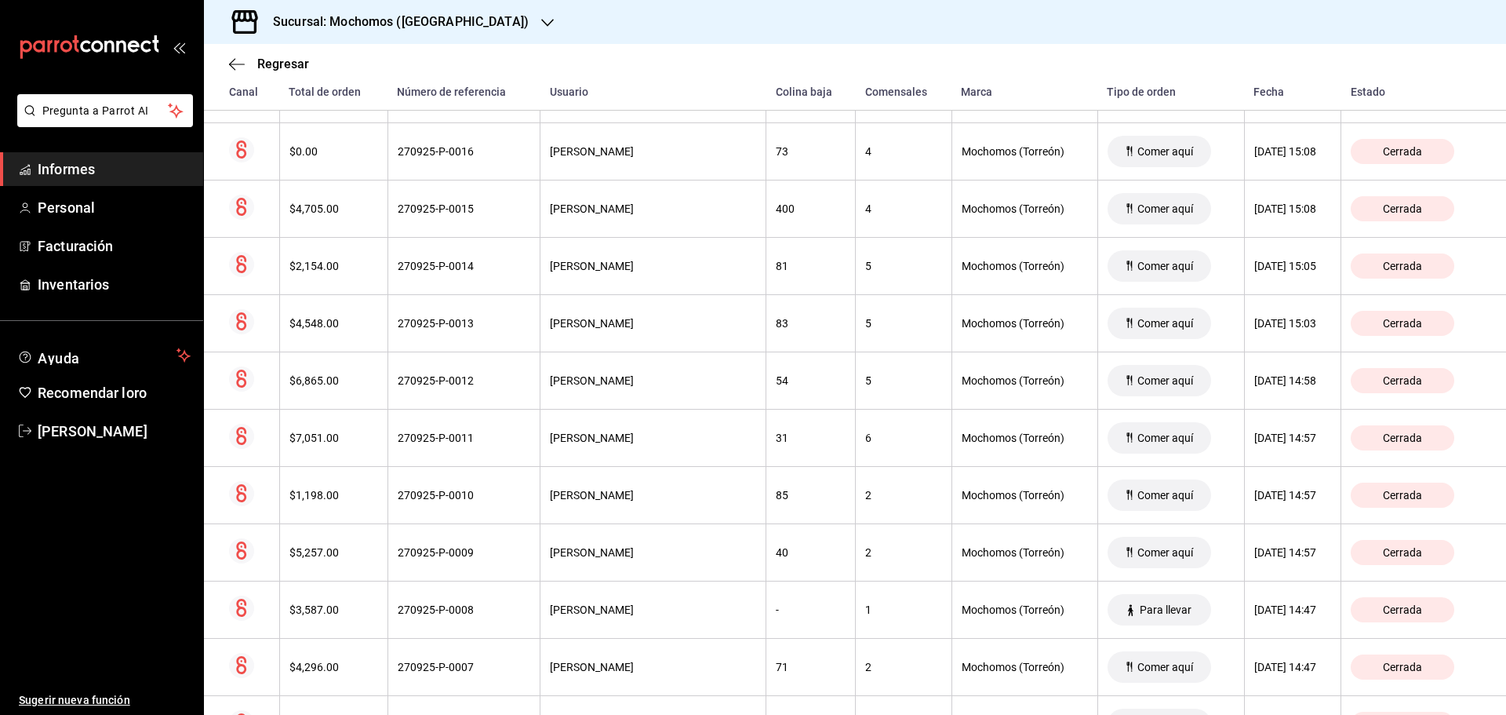
scroll to position [6199, 0]
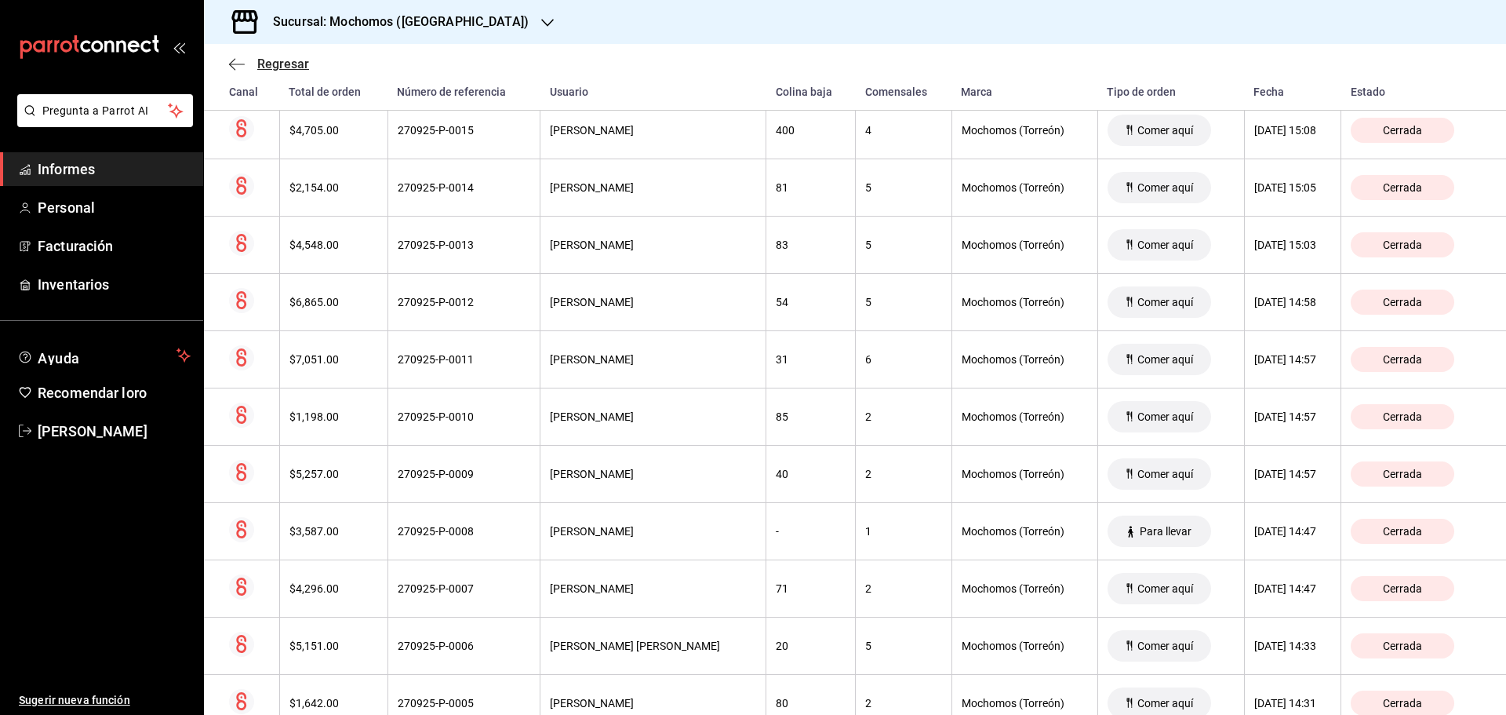
click at [272, 63] on font "Regresar" at bounding box center [283, 63] width 52 height 15
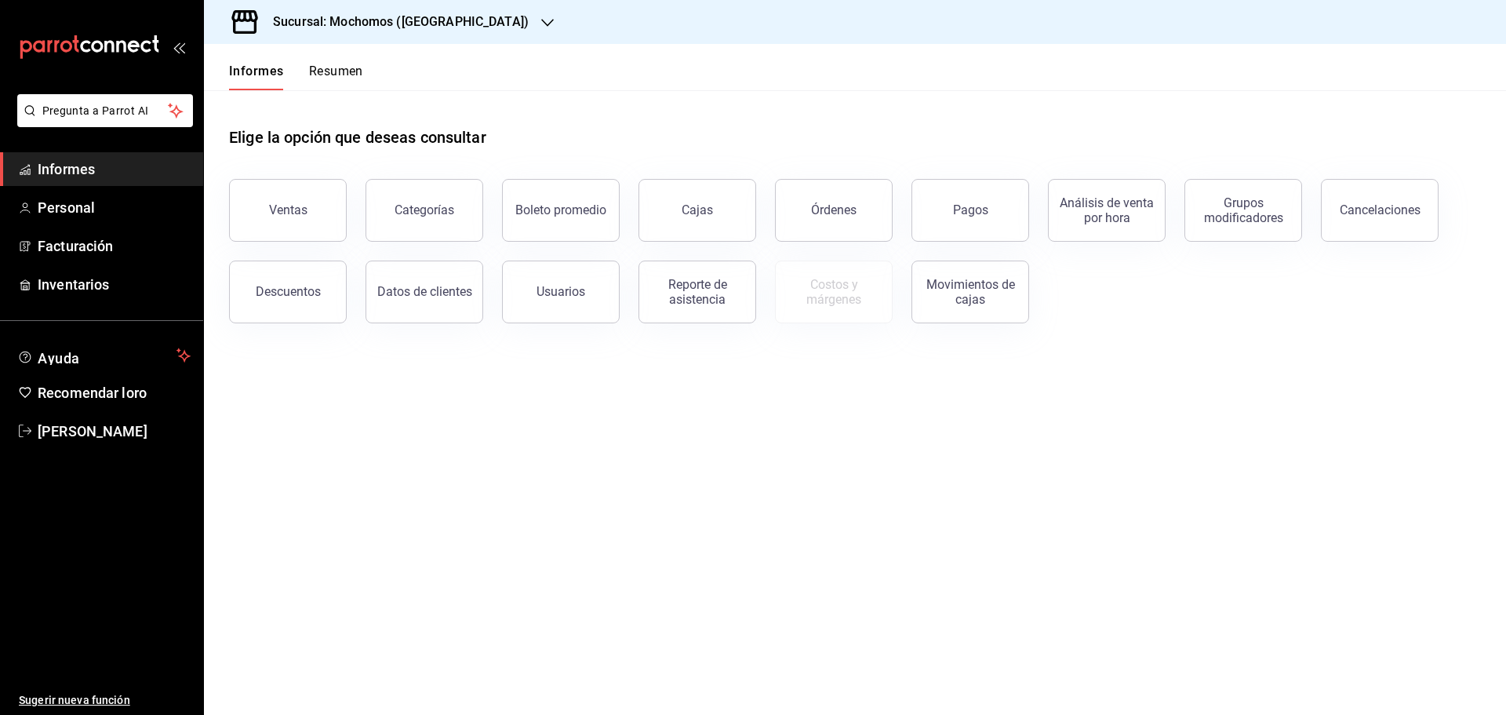
click at [318, 72] on font "Resumen" at bounding box center [336, 71] width 54 height 15
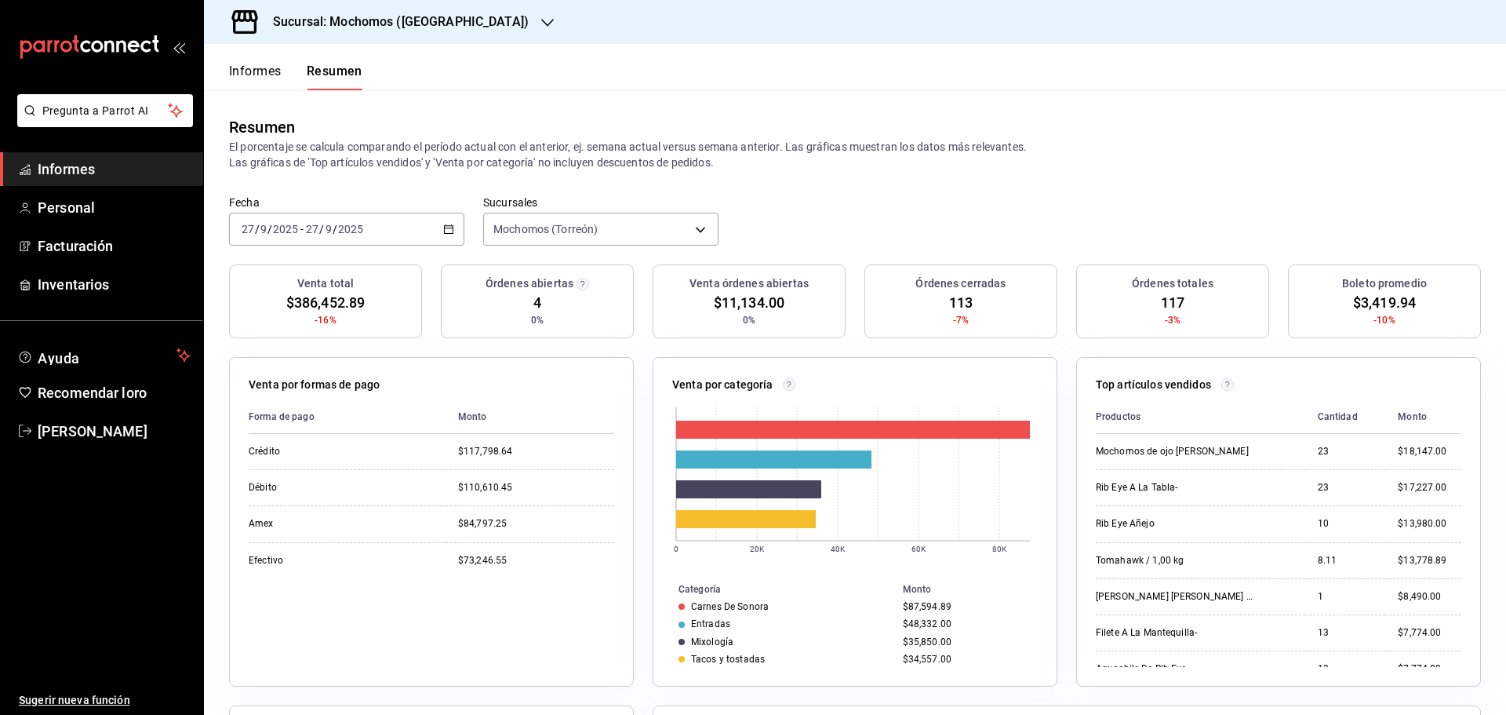
click at [268, 75] on font "Informes" at bounding box center [255, 71] width 53 height 15
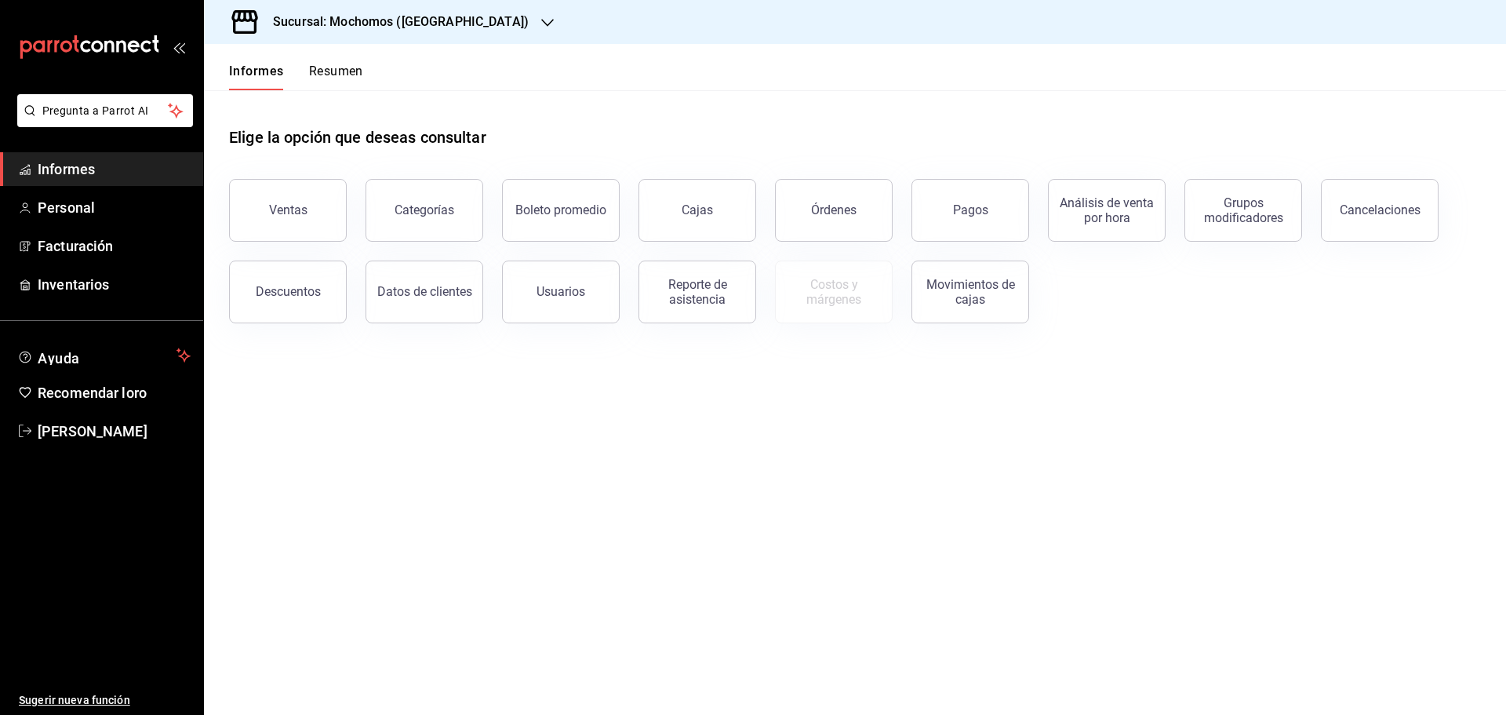
click at [318, 77] on font "Resumen" at bounding box center [336, 71] width 54 height 15
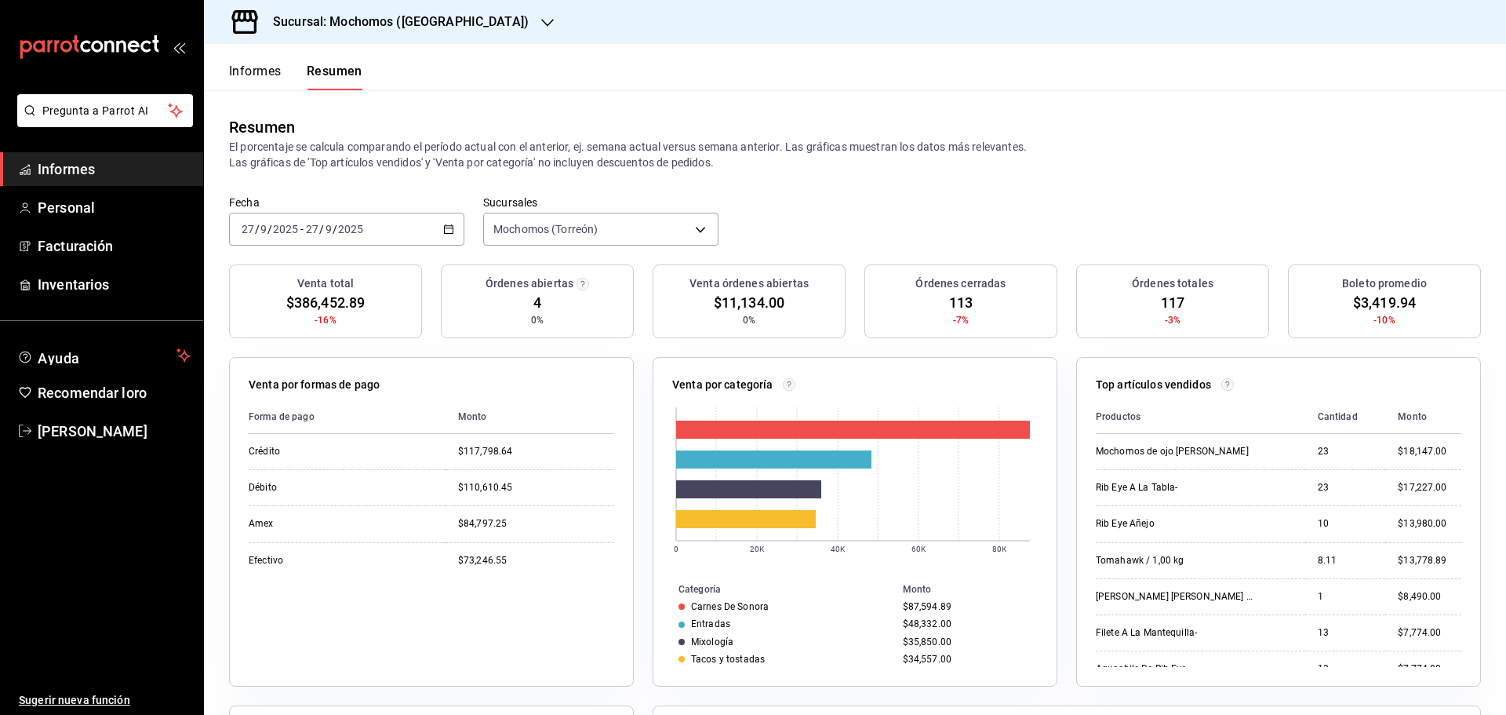
click at [455, 228] on div "[DATE] [DATE] - [DATE] [DATE]" at bounding box center [346, 229] width 235 height 33
click at [305, 447] on font "Rango de fechas" at bounding box center [283, 452] width 83 height 13
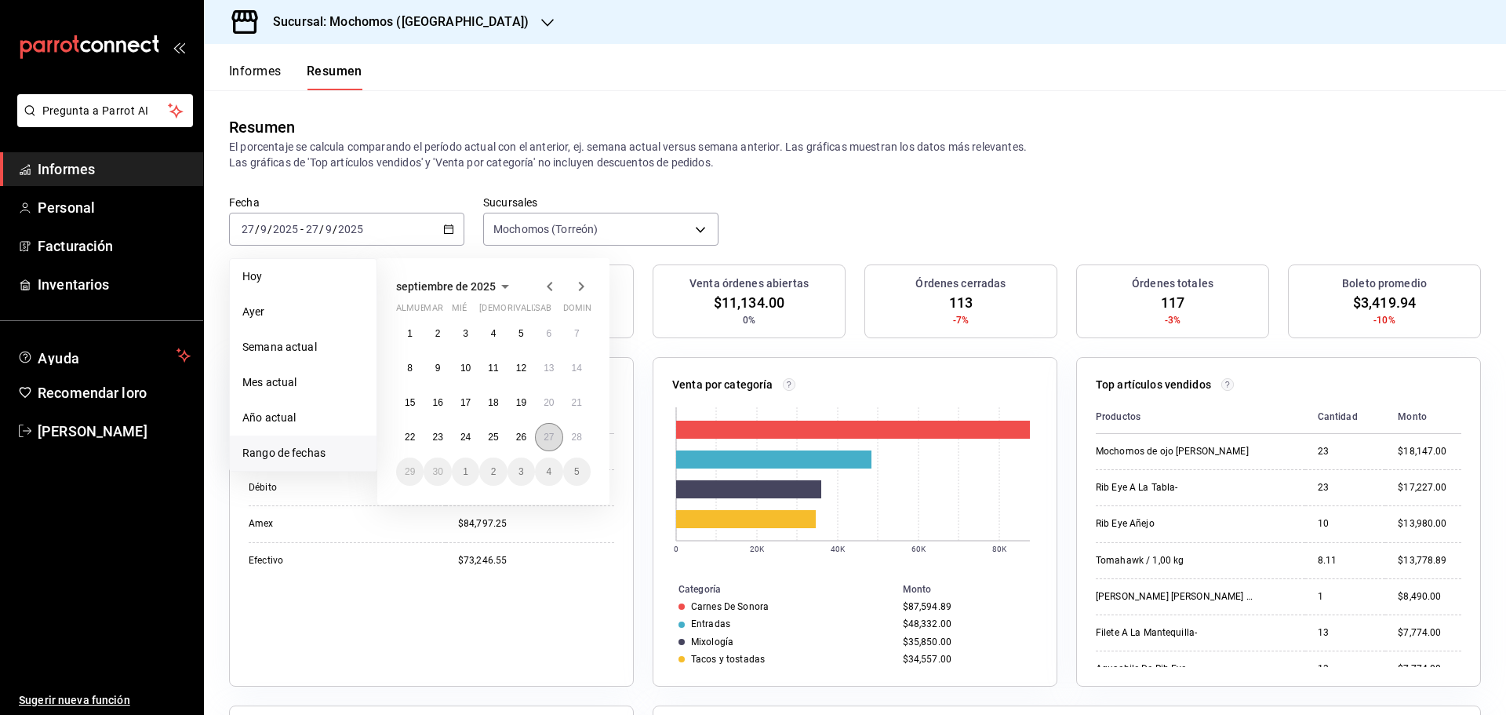
click at [548, 442] on font "27" at bounding box center [549, 436] width 10 height 11
click at [572, 438] on font "28" at bounding box center [577, 436] width 10 height 11
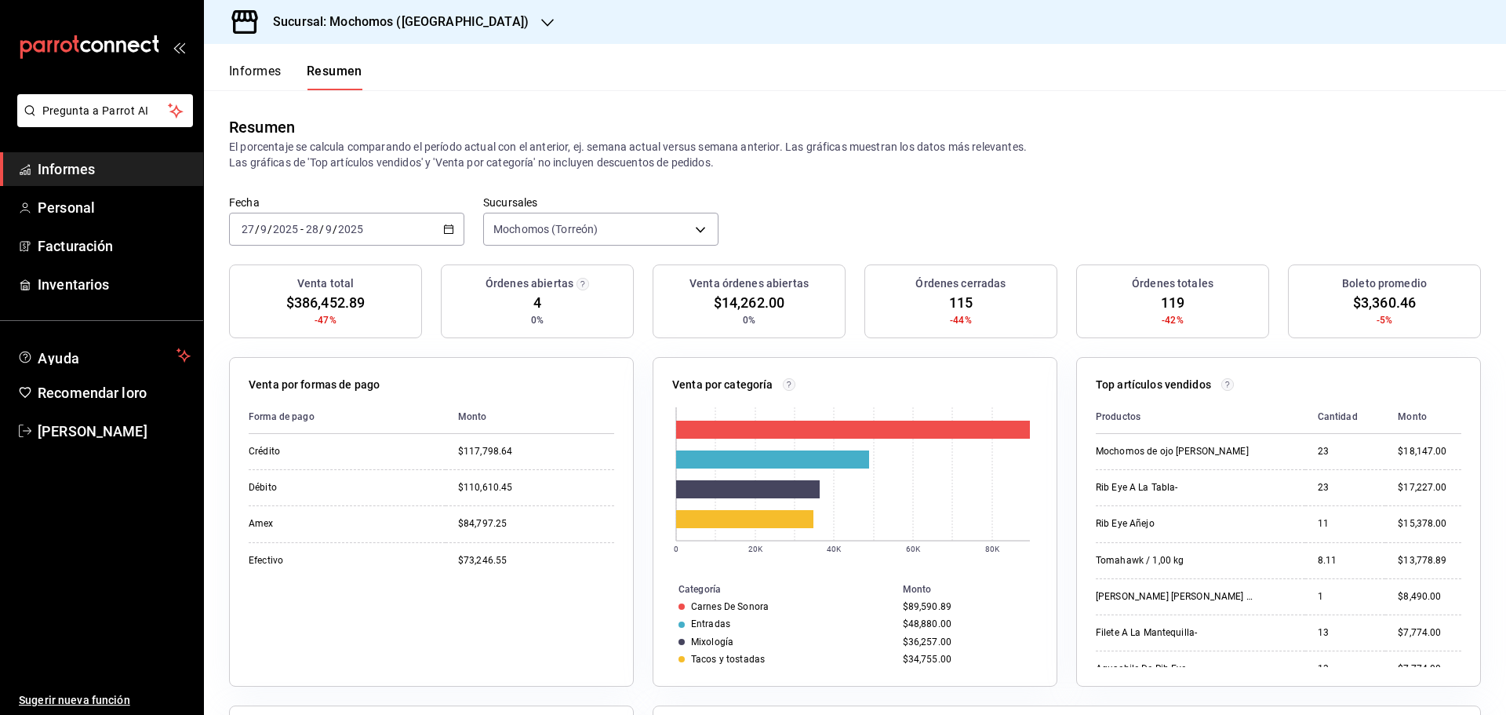
click at [263, 75] on font "Informes" at bounding box center [255, 71] width 53 height 15
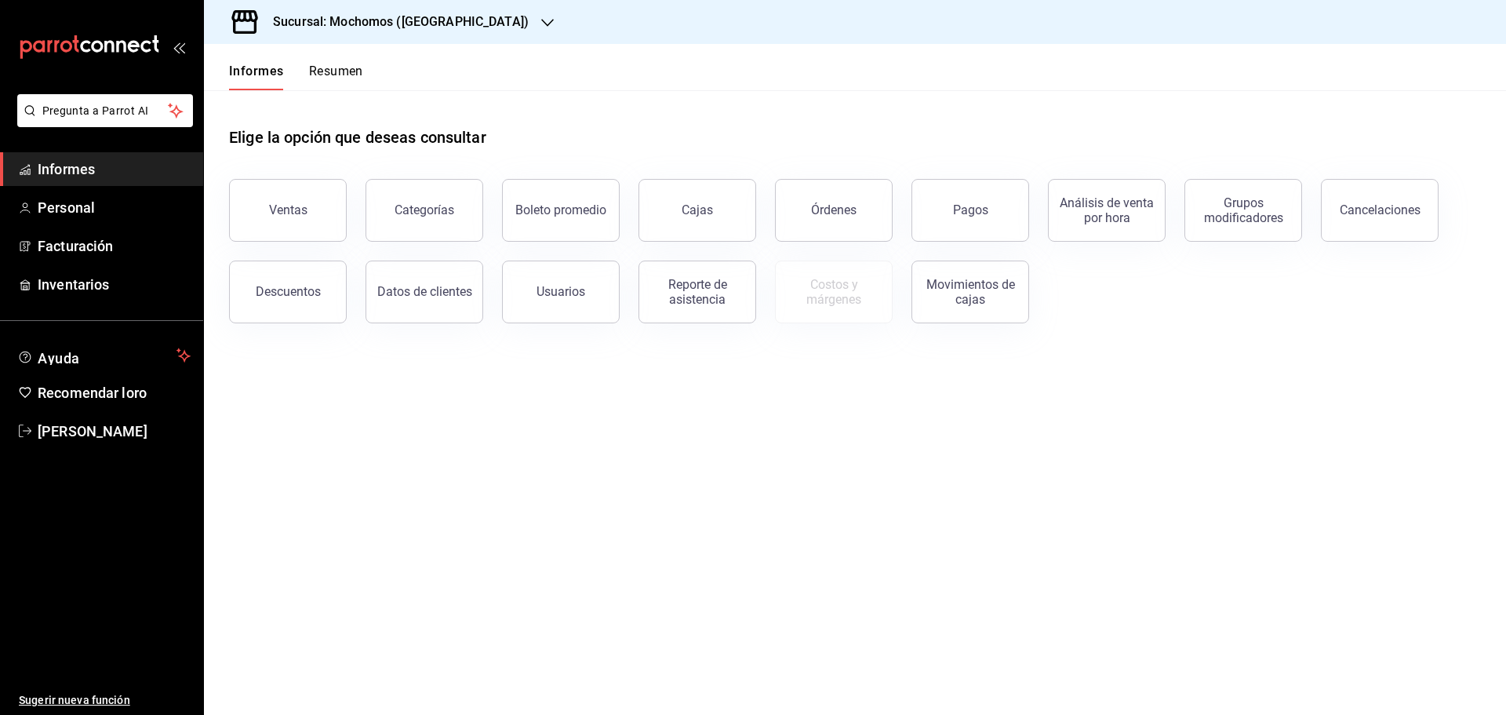
click at [333, 81] on button "Resumen" at bounding box center [336, 76] width 54 height 27
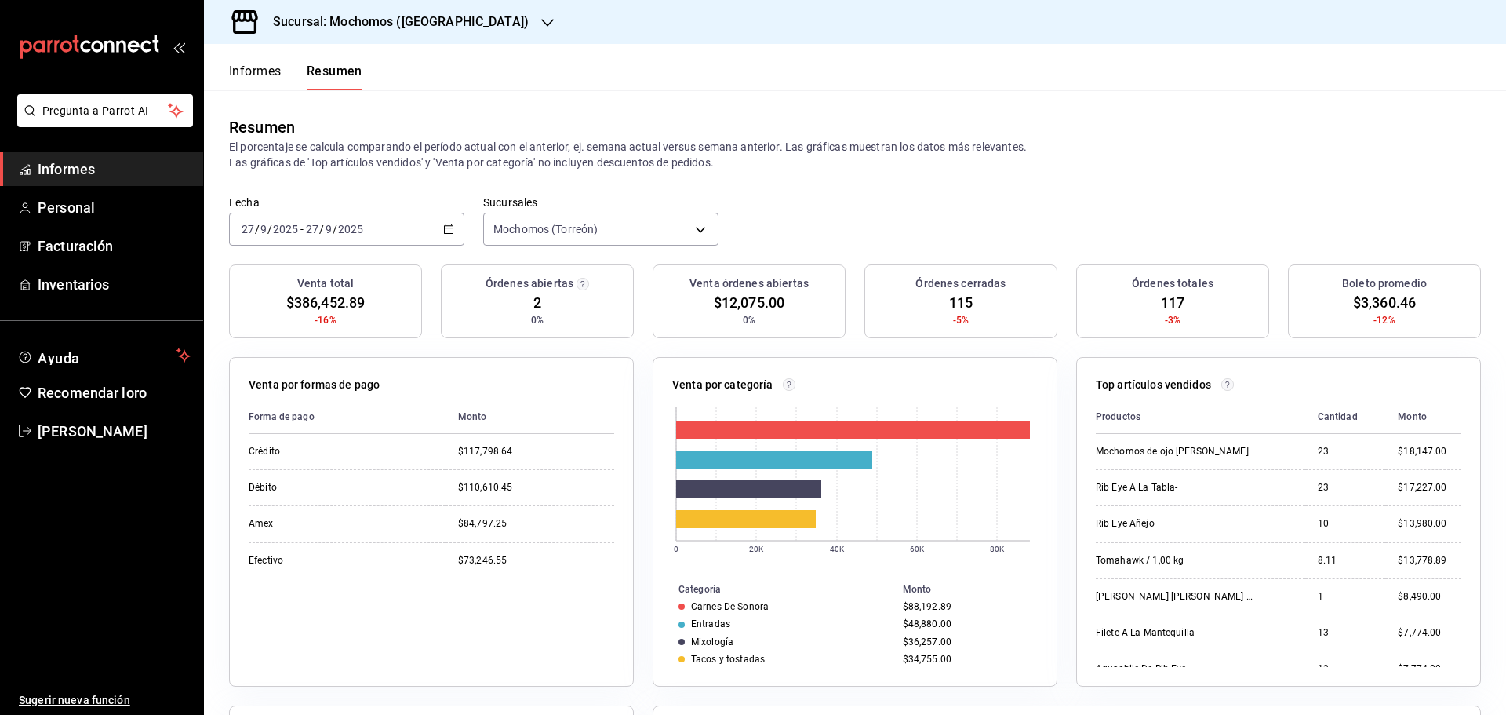
click at [449, 227] on \(Stroke\) "button" at bounding box center [449, 227] width 9 height 1
click at [311, 449] on span "Rango de fechas" at bounding box center [303, 453] width 122 height 16
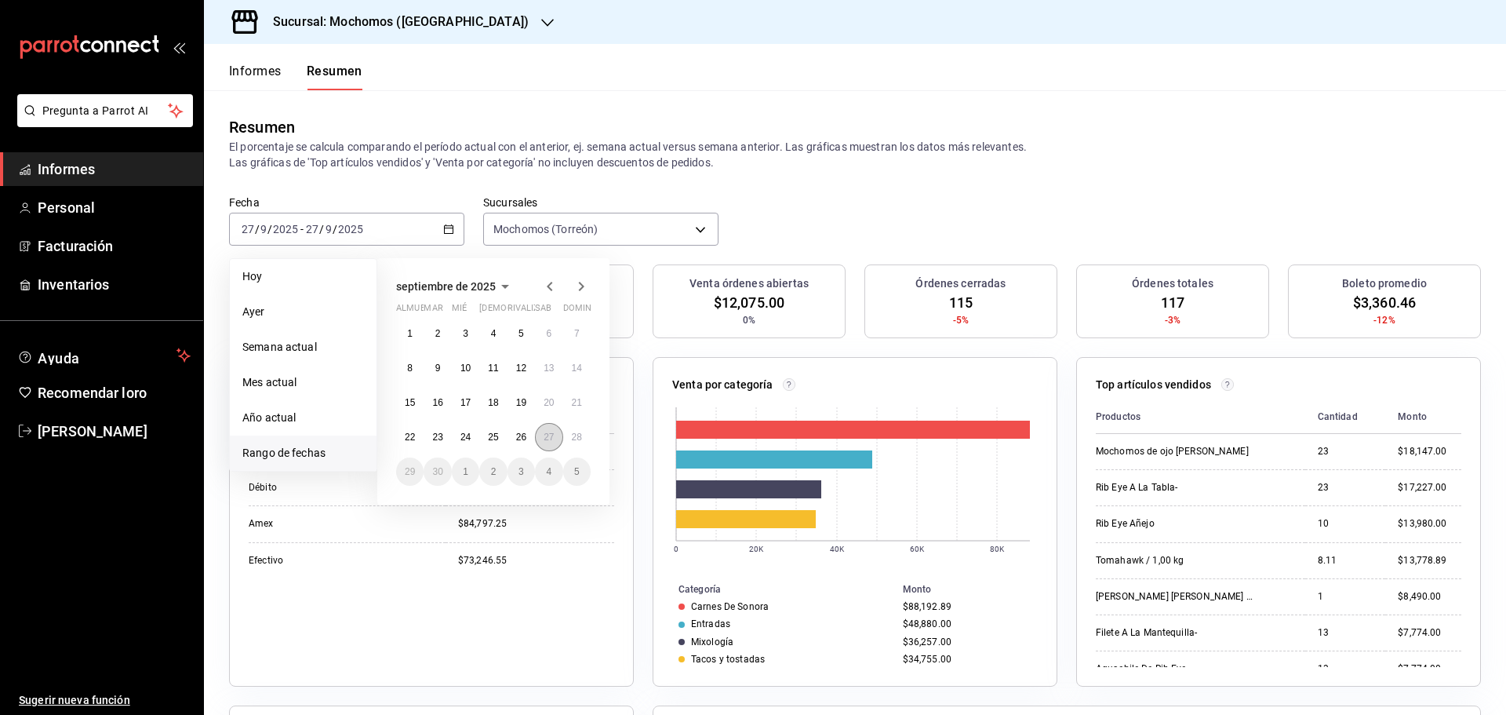
click at [551, 437] on font "27" at bounding box center [549, 436] width 10 height 11
click at [566, 435] on button "28" at bounding box center [576, 437] width 27 height 28
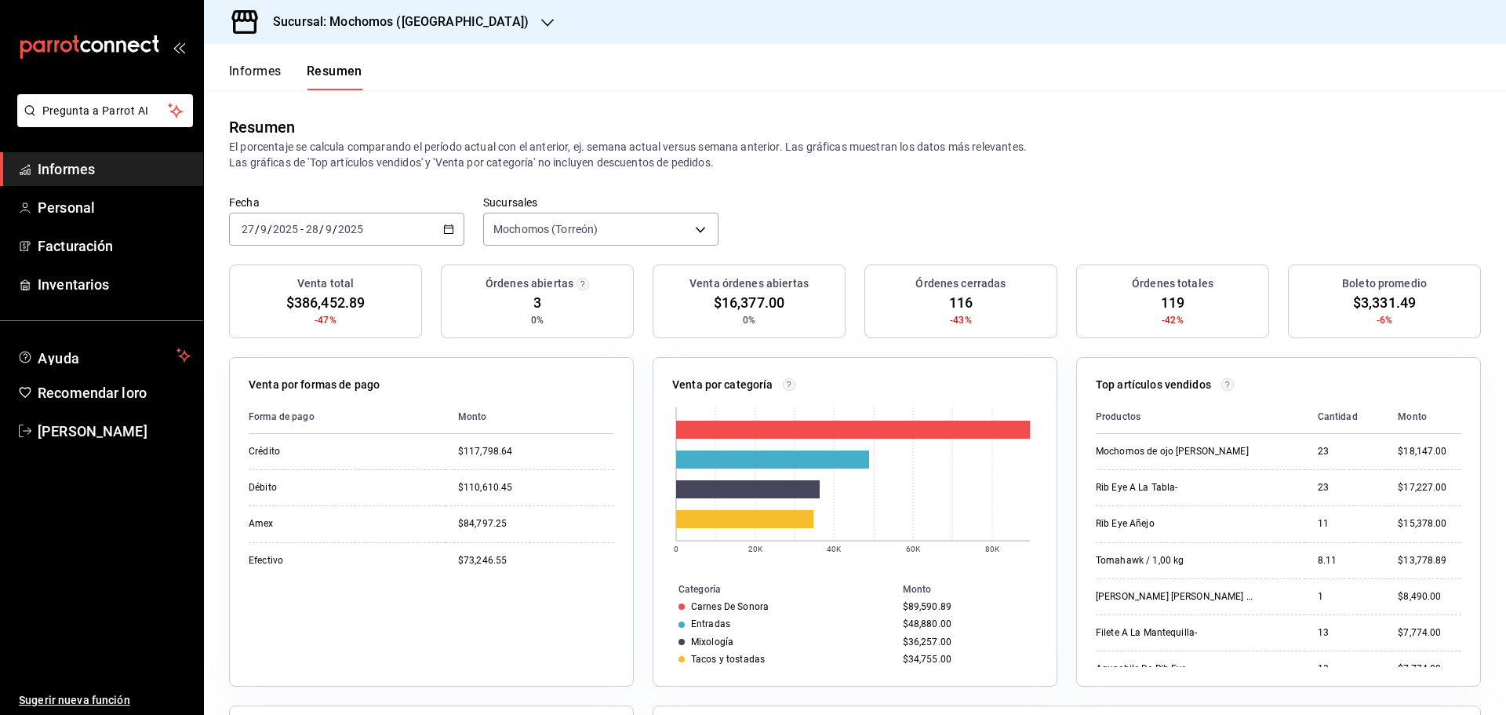
click at [270, 80] on button "Informes" at bounding box center [255, 76] width 53 height 27
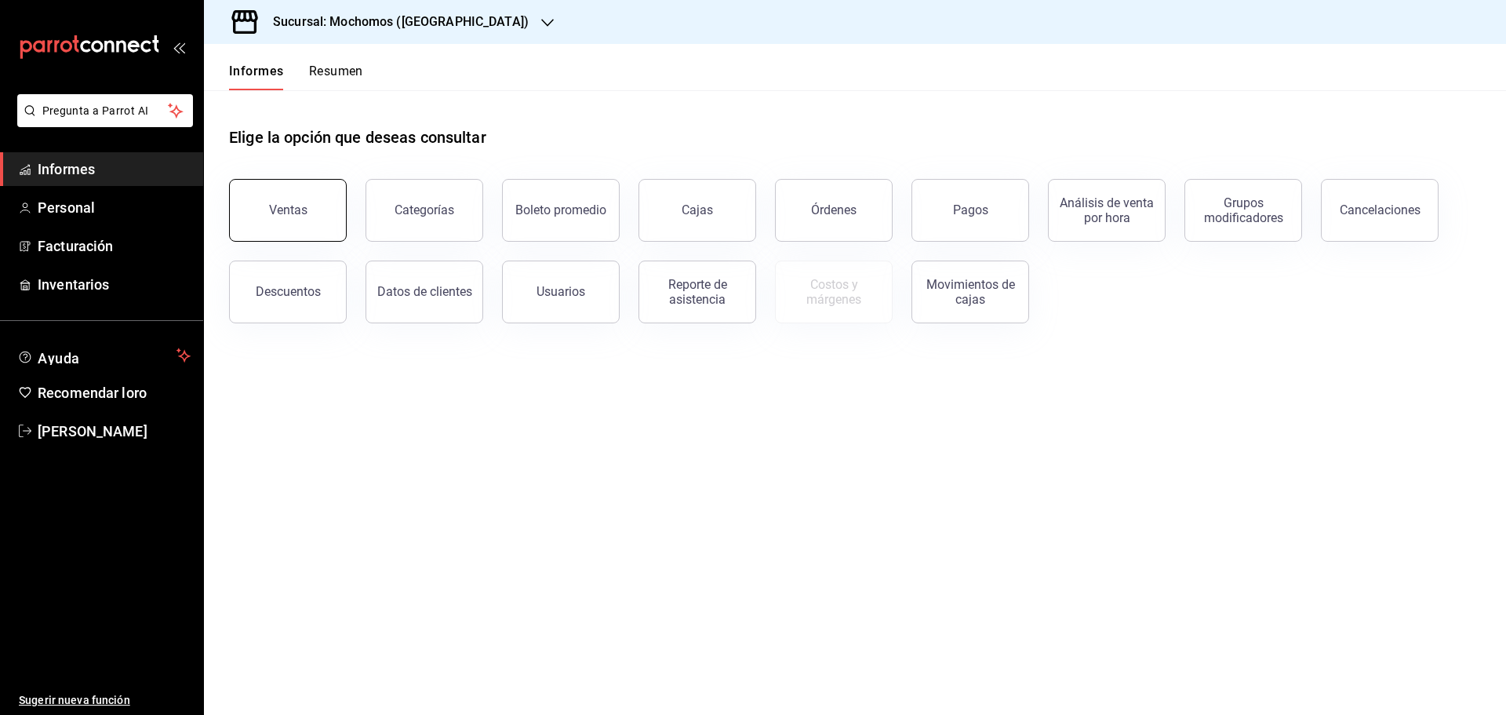
click at [275, 218] on button "Ventas" at bounding box center [288, 210] width 118 height 63
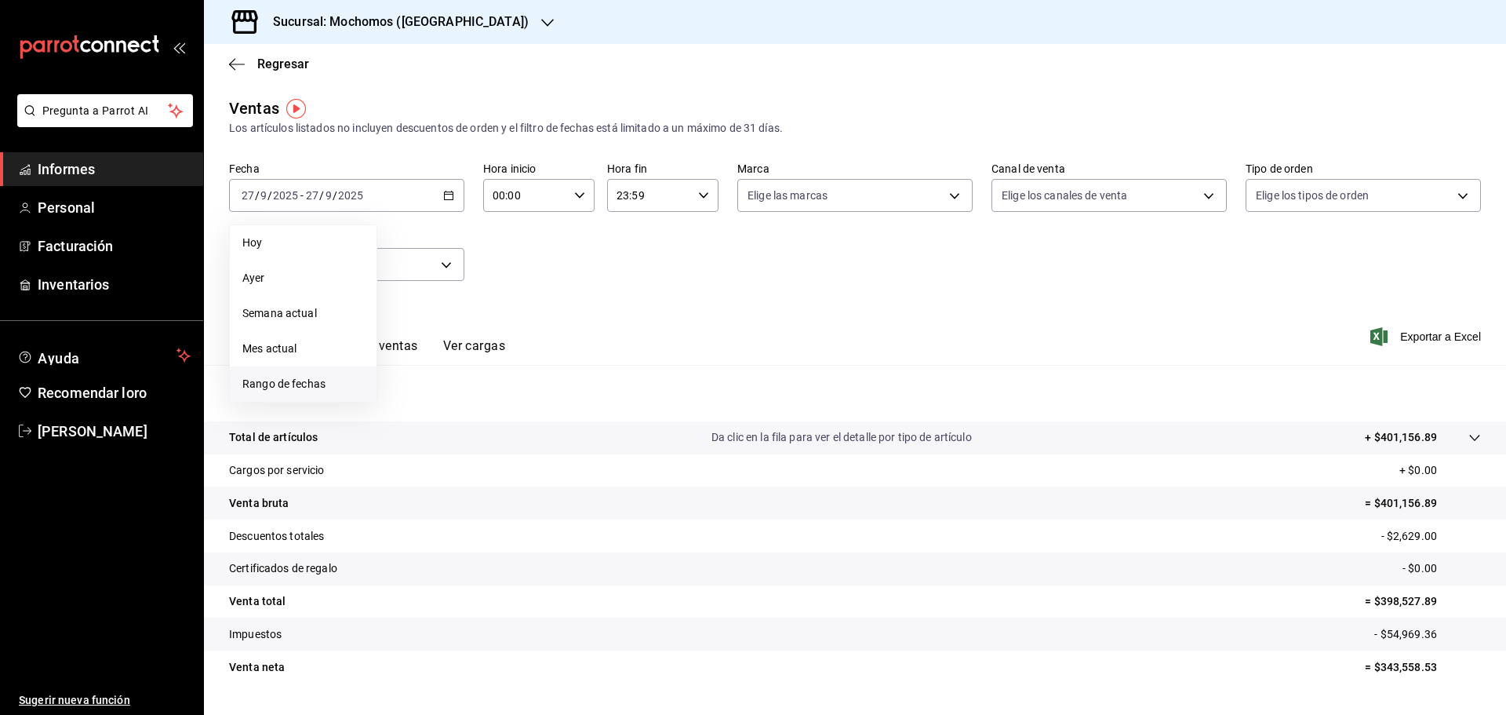
click at [308, 386] on font "Rango de fechas" at bounding box center [283, 383] width 83 height 13
click at [544, 407] on font "27" at bounding box center [549, 403] width 10 height 11
click at [568, 406] on button "28" at bounding box center [576, 403] width 27 height 28
click at [574, 198] on icon "button" at bounding box center [579, 195] width 11 height 11
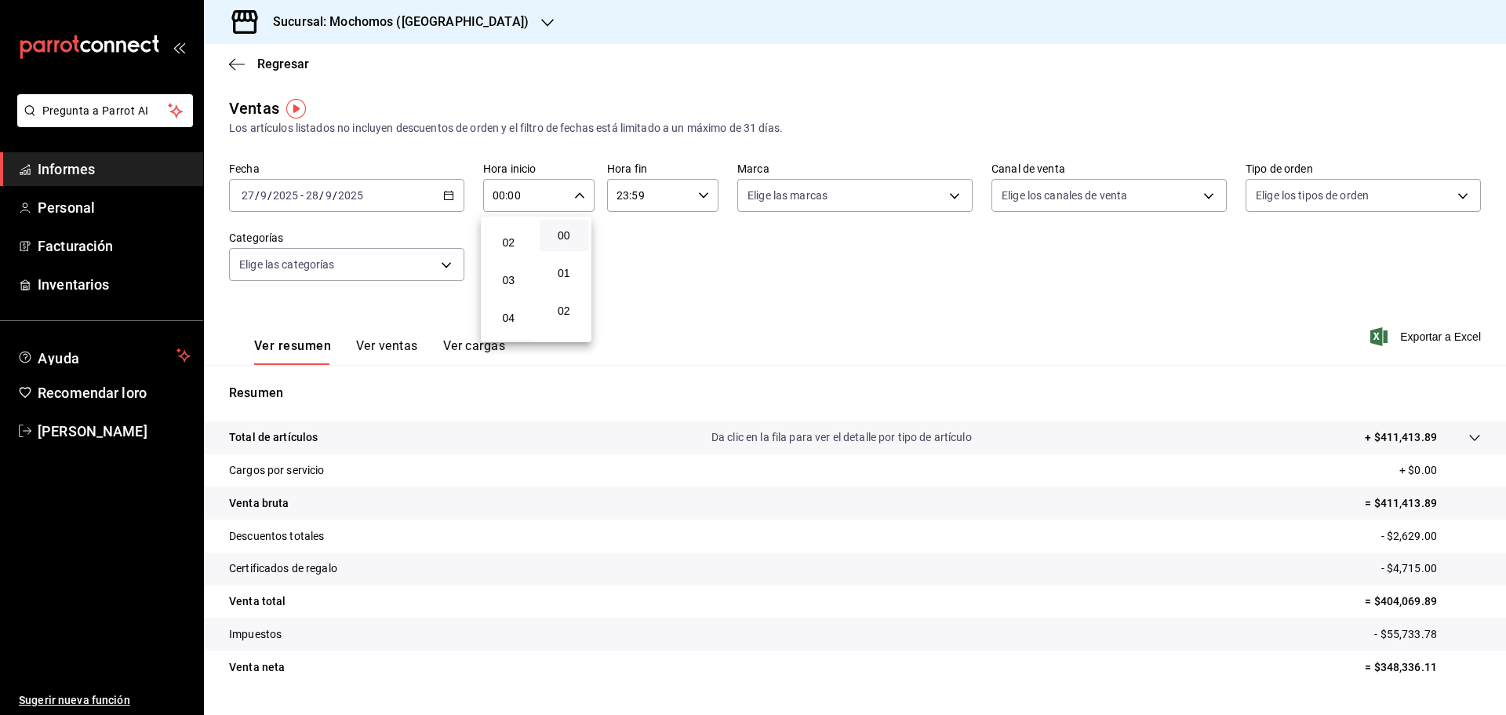
scroll to position [157, 0]
click at [515, 300] on font "06" at bounding box center [508, 304] width 13 height 13
type input "06:00"
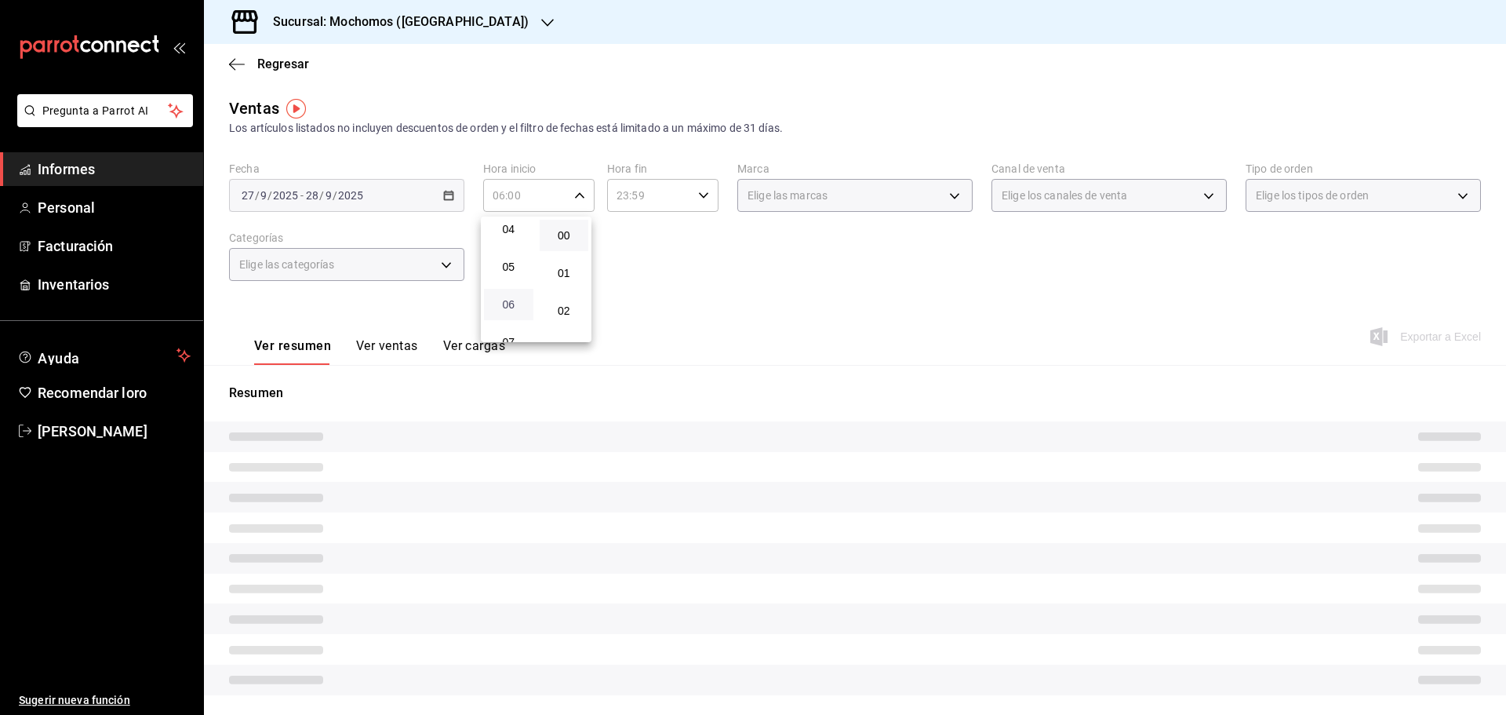
click at [515, 300] on font "06" at bounding box center [508, 304] width 13 height 13
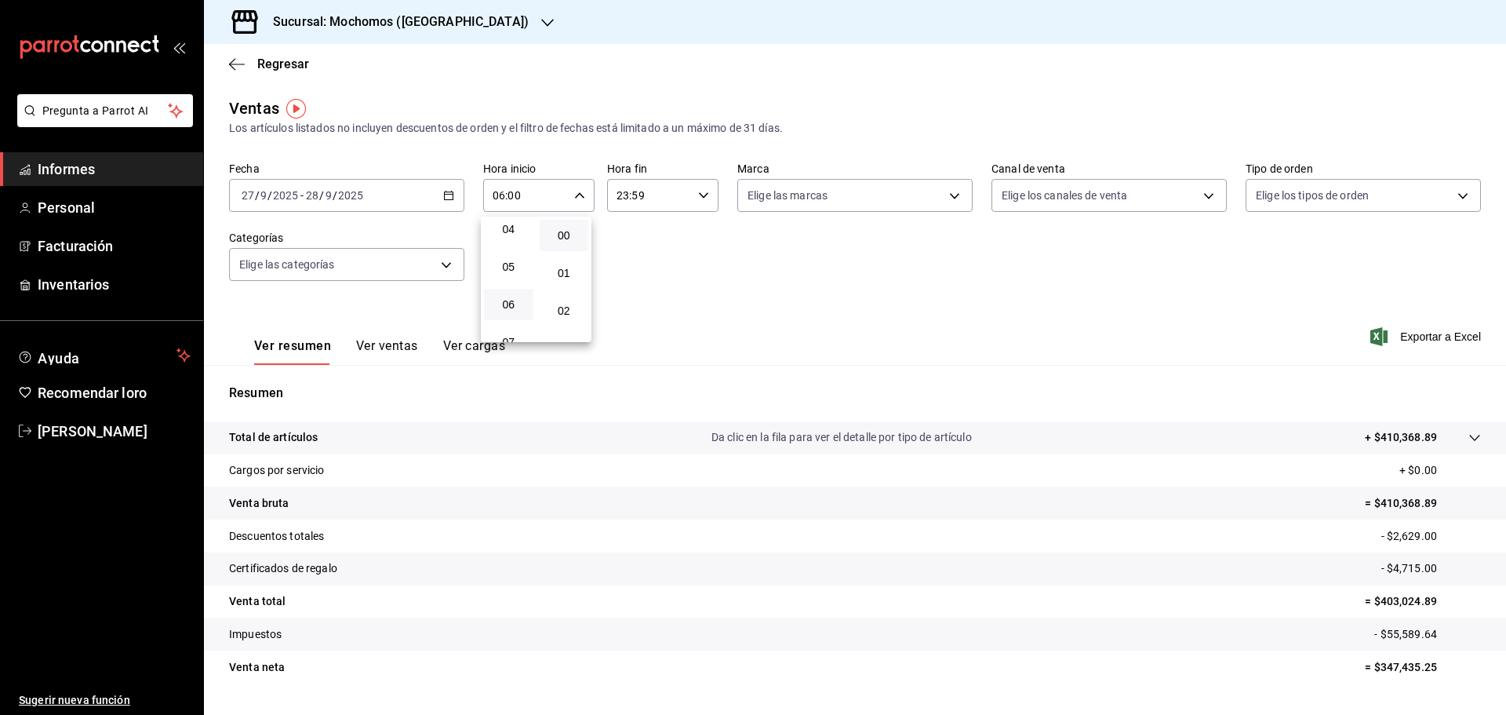
click at [257, 66] on div at bounding box center [753, 357] width 1506 height 715
click at [282, 70] on font "Regresar" at bounding box center [283, 63] width 52 height 15
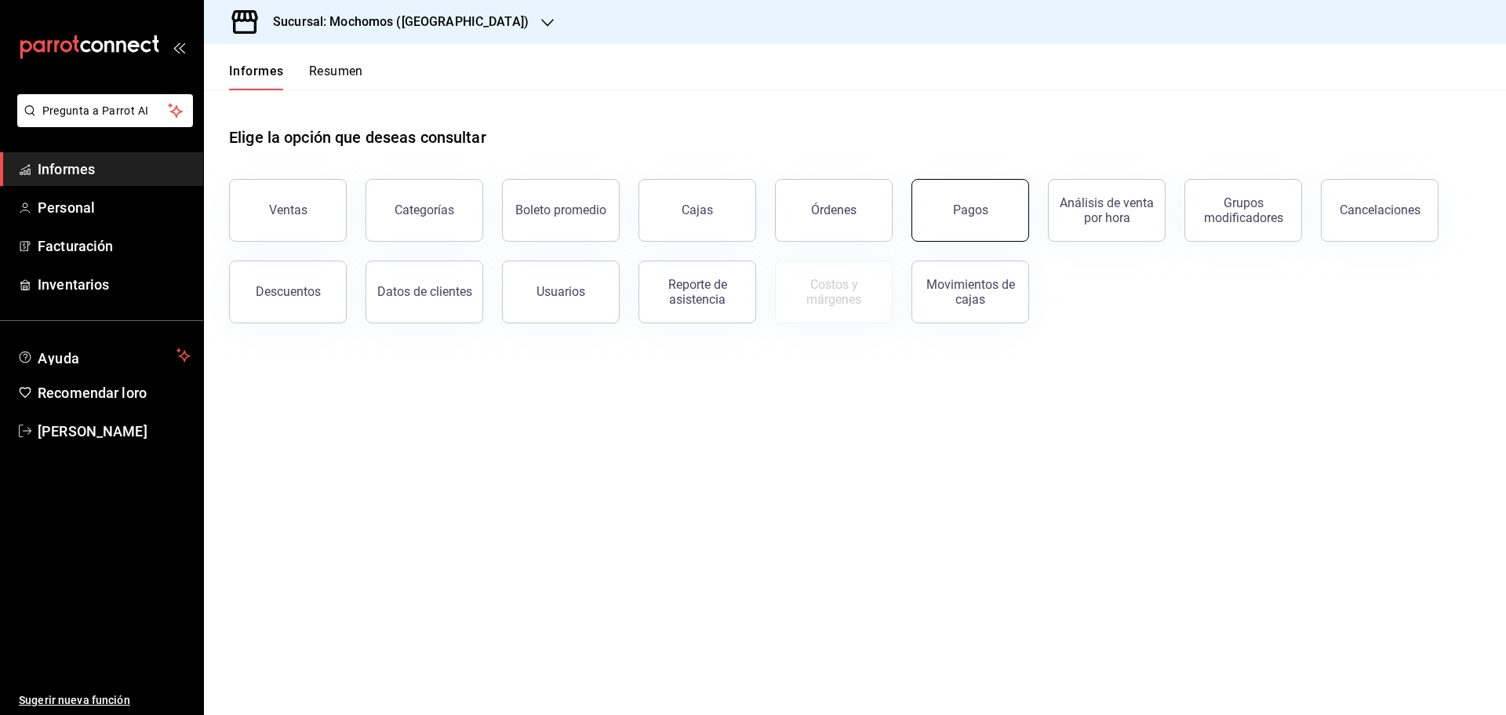
click at [941, 214] on button "Pagos" at bounding box center [971, 210] width 118 height 63
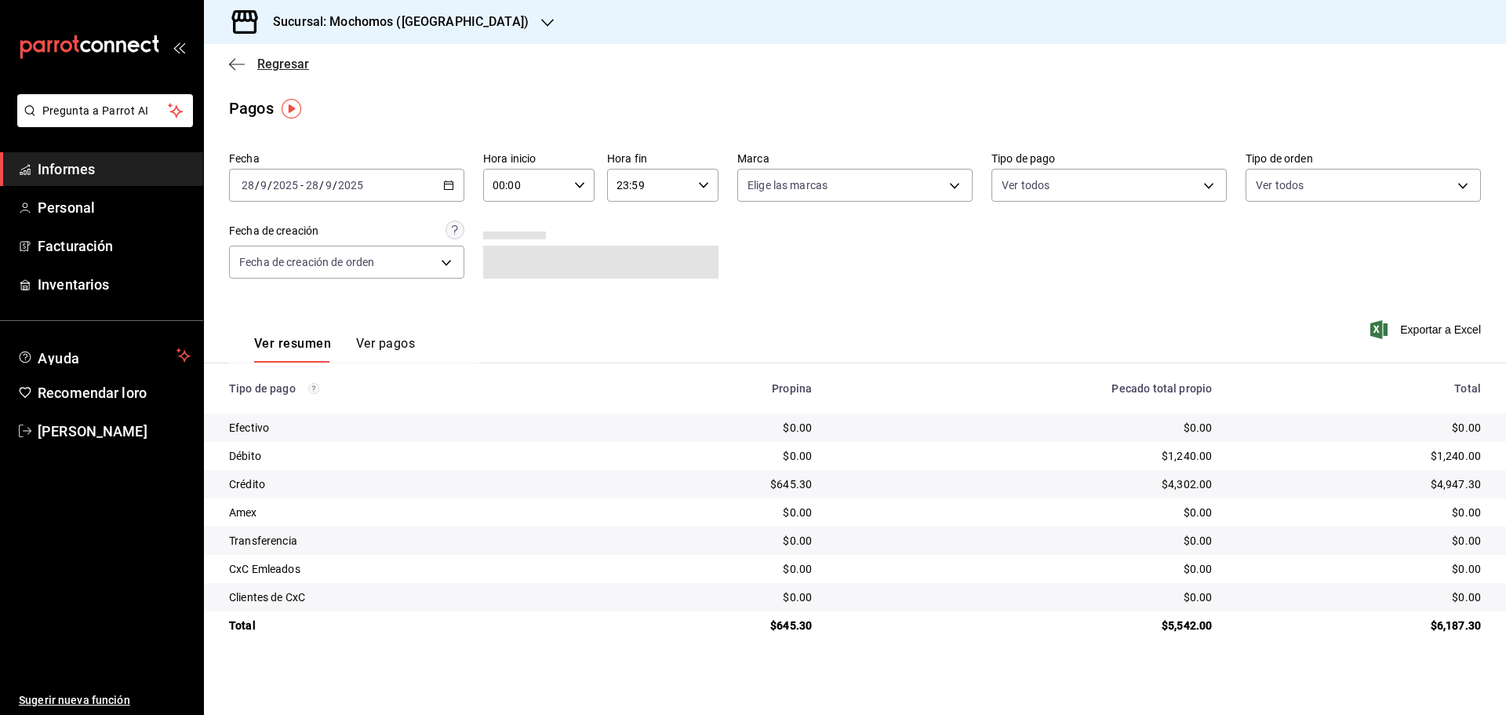
click at [272, 65] on font "Regresar" at bounding box center [283, 63] width 52 height 15
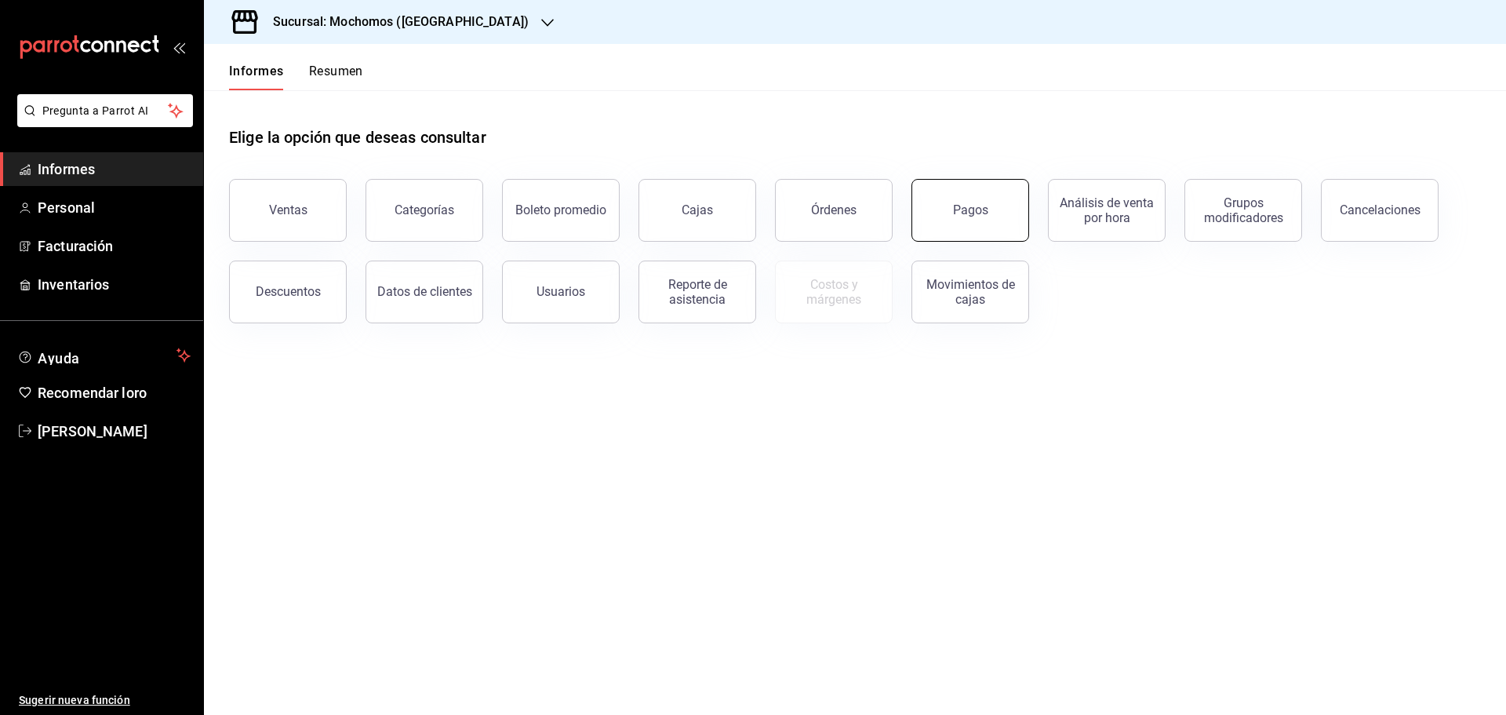
click at [952, 223] on button "Pagos" at bounding box center [971, 210] width 118 height 63
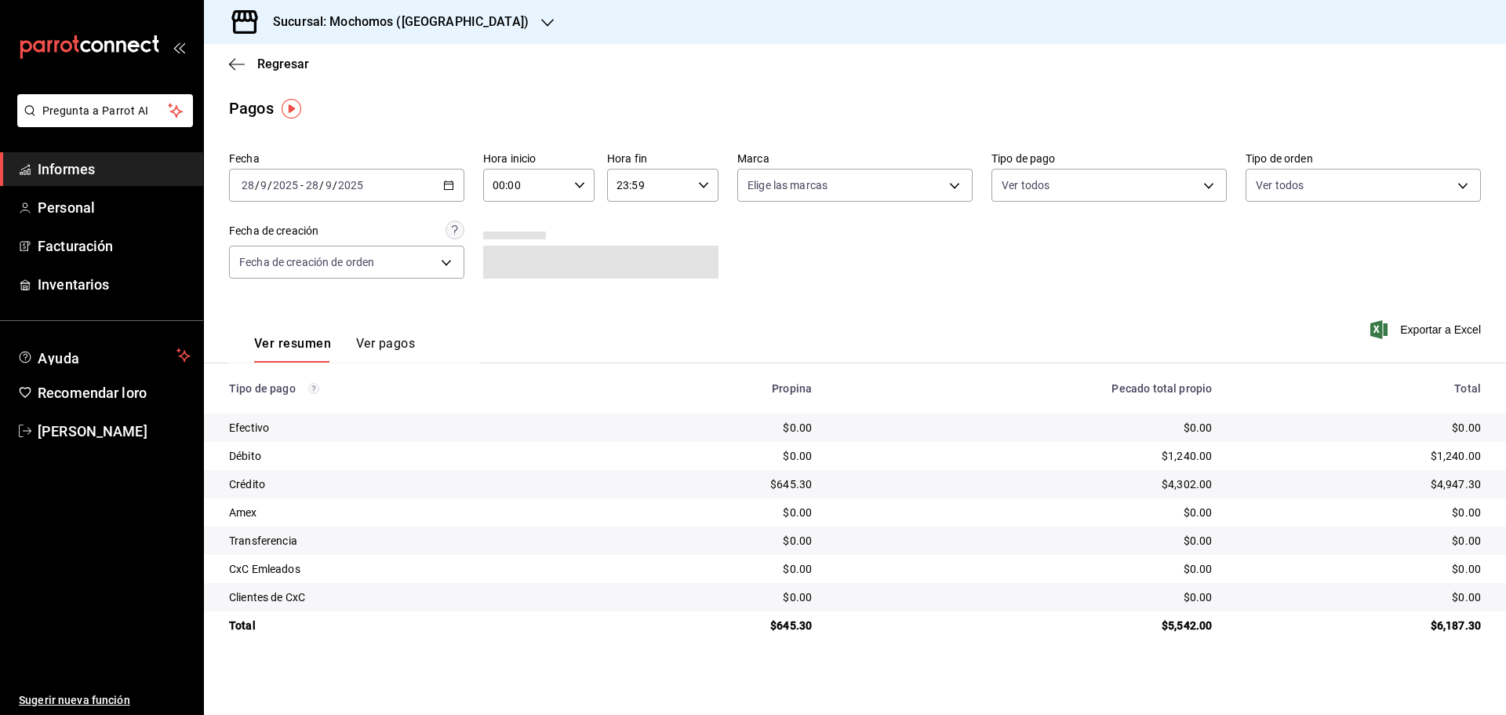
click at [380, 195] on div "[DATE] [DATE] - [DATE] [DATE]" at bounding box center [346, 185] width 235 height 33
click at [307, 406] on font "Rango de fechas" at bounding box center [283, 408] width 83 height 13
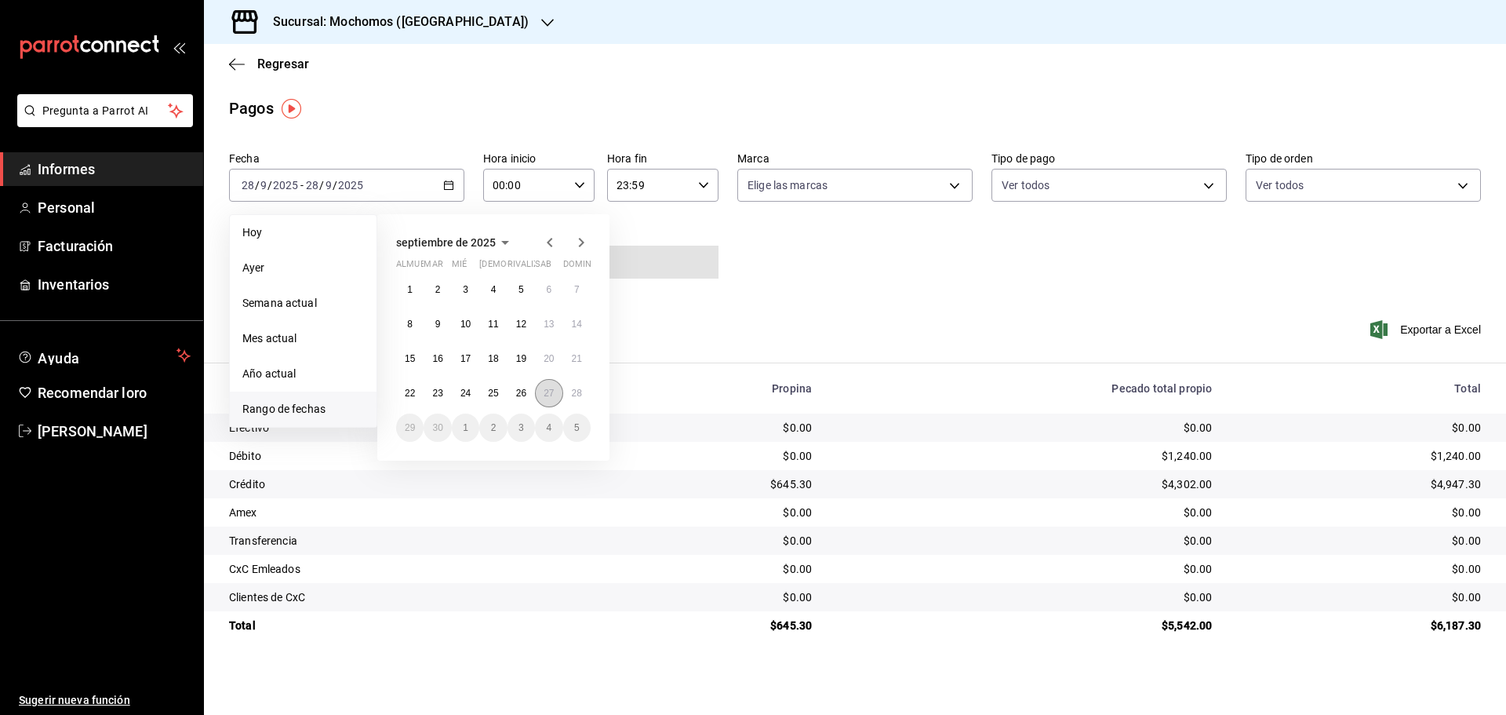
click at [551, 398] on button "27" at bounding box center [548, 393] width 27 height 28
click at [577, 395] on font "28" at bounding box center [577, 393] width 10 height 11
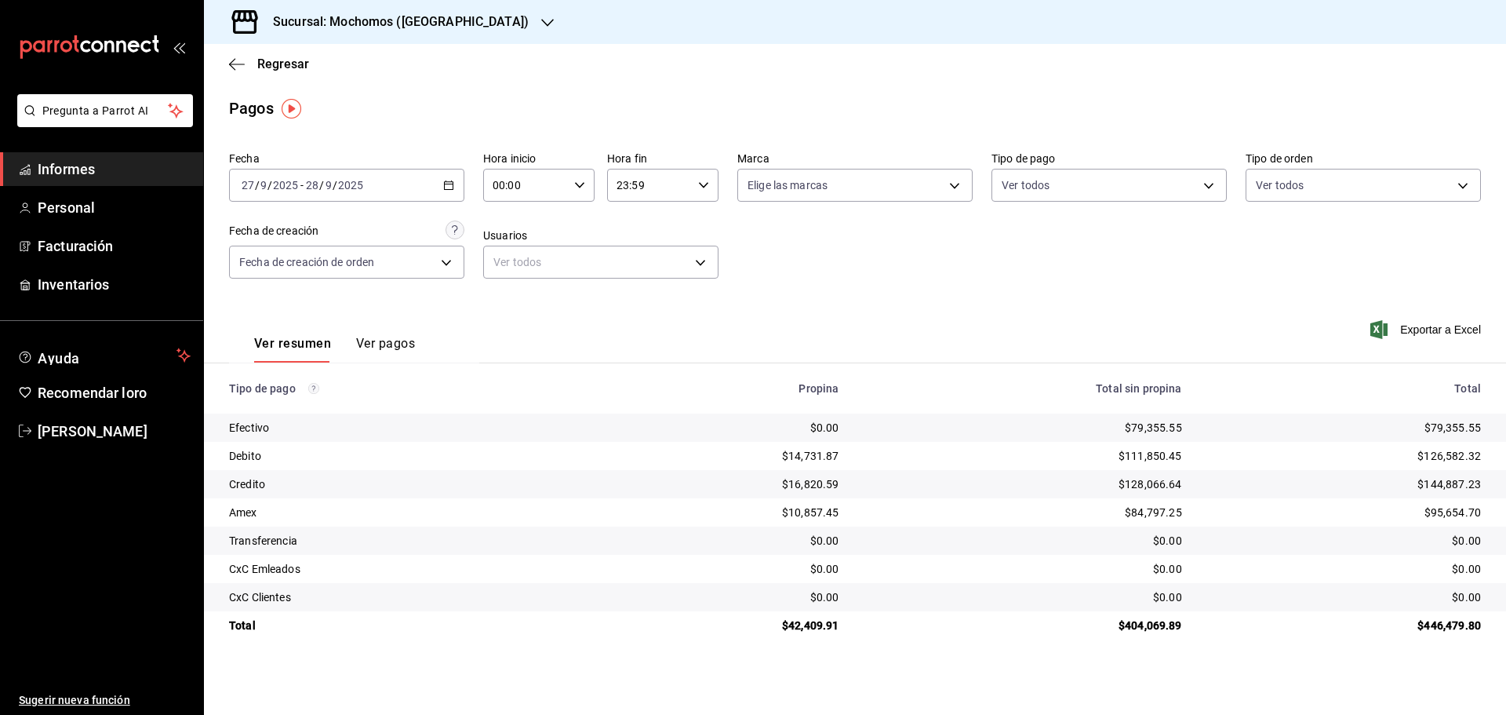
click at [574, 186] on icon "button" at bounding box center [579, 185] width 11 height 11
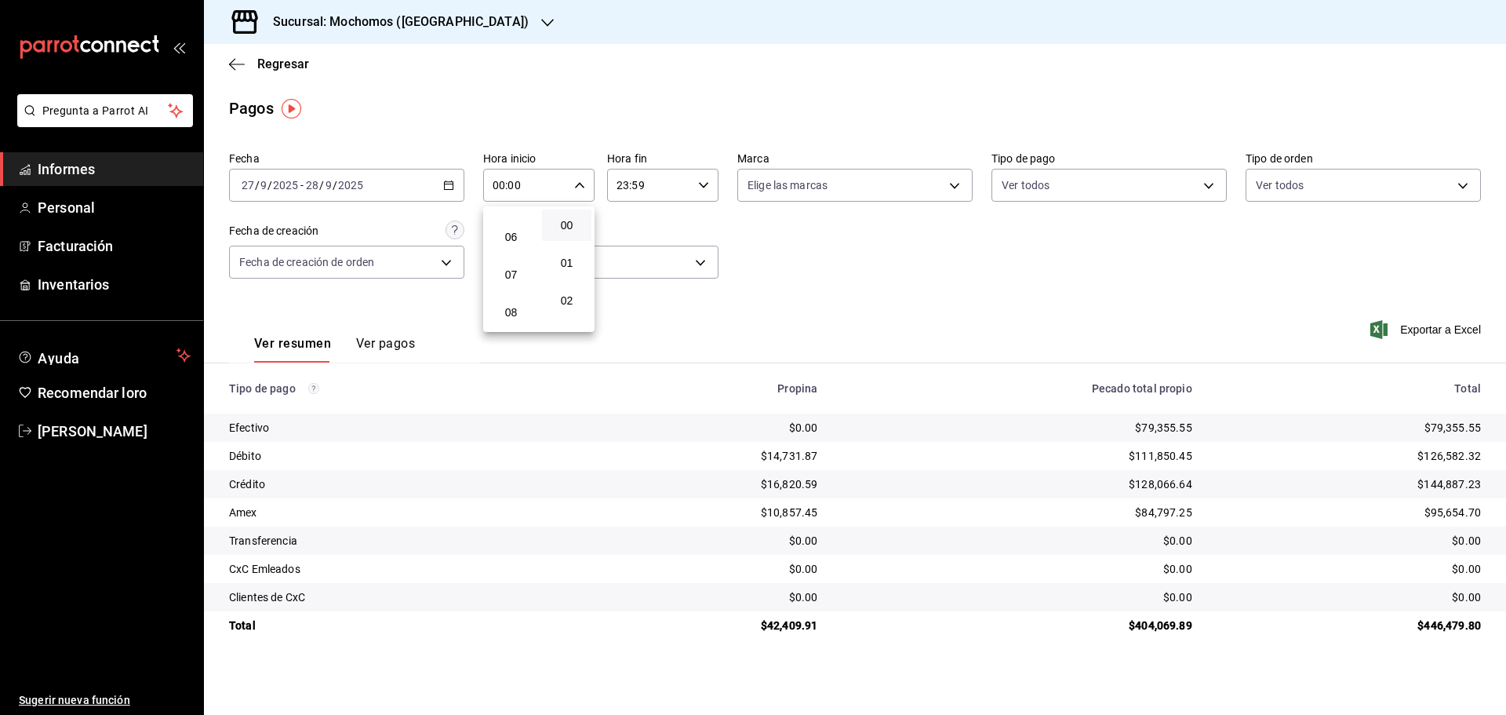
scroll to position [235, 0]
click at [510, 295] on font "08" at bounding box center [511, 291] width 13 height 13
type input "08:00"
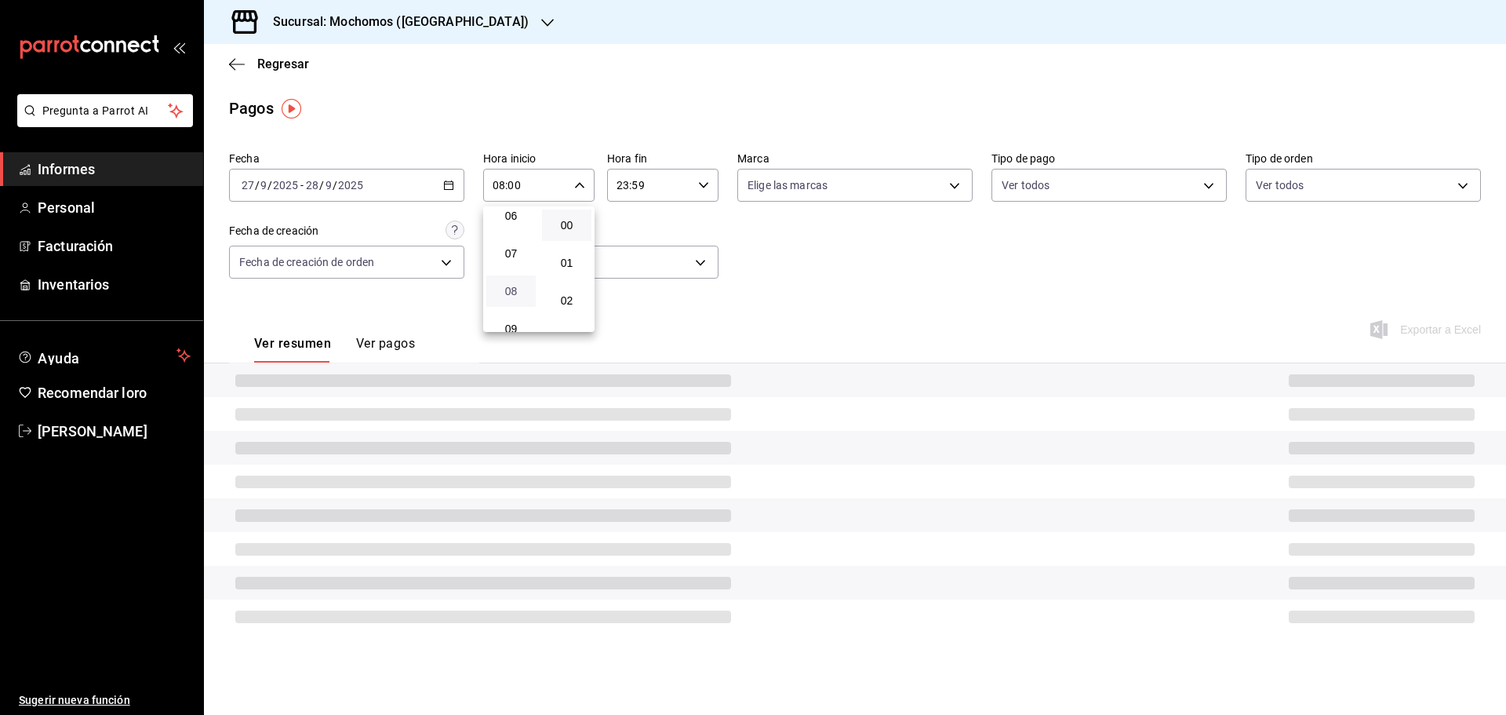
click at [510, 295] on font "08" at bounding box center [511, 291] width 13 height 13
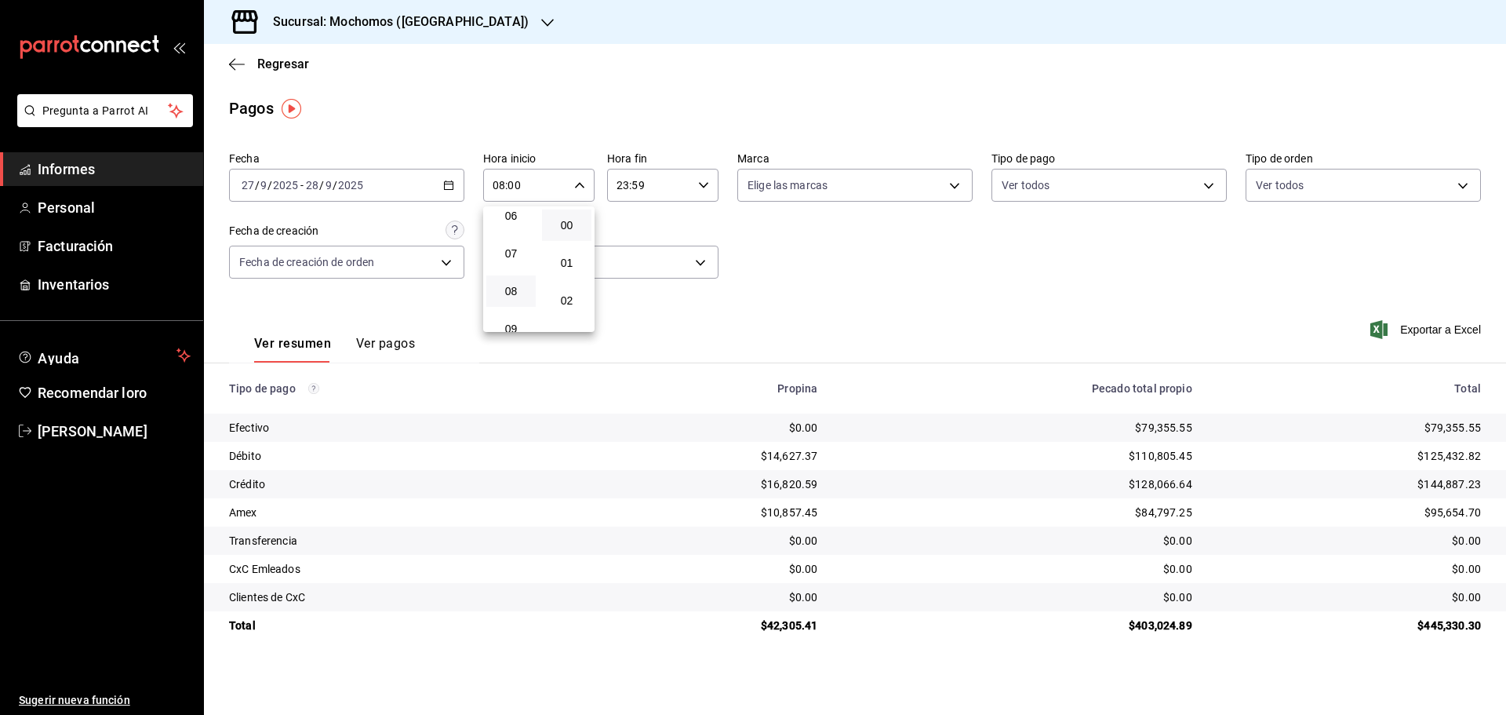
click at [856, 262] on div at bounding box center [753, 357] width 1506 height 715
click at [1403, 330] on font "Exportar a Excel" at bounding box center [1440, 329] width 81 height 13
